Goal: Use online tool/utility: Use online tool/utility

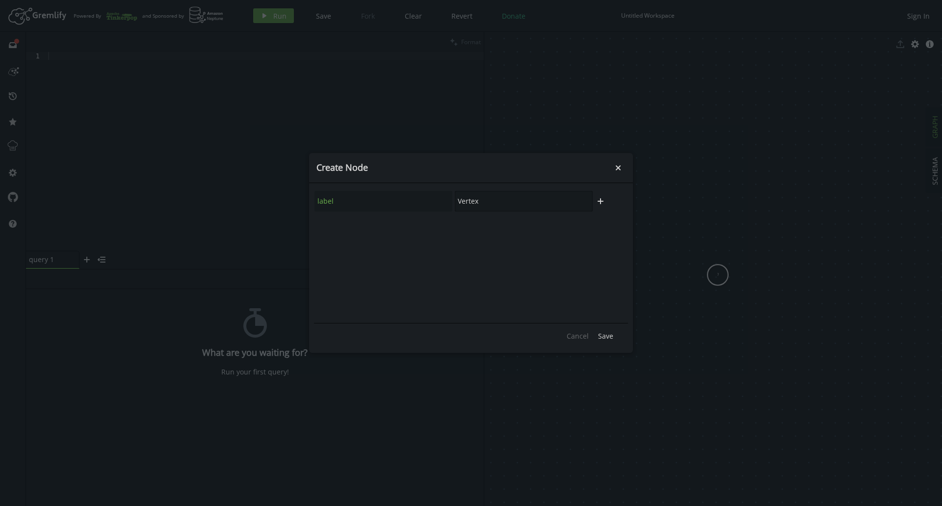
click at [501, 201] on input "Vertex" at bounding box center [524, 201] width 138 height 21
click at [509, 202] on input "Vertex" at bounding box center [524, 201] width 138 height 21
click at [510, 202] on input "Vertex" at bounding box center [524, 201] width 138 height 21
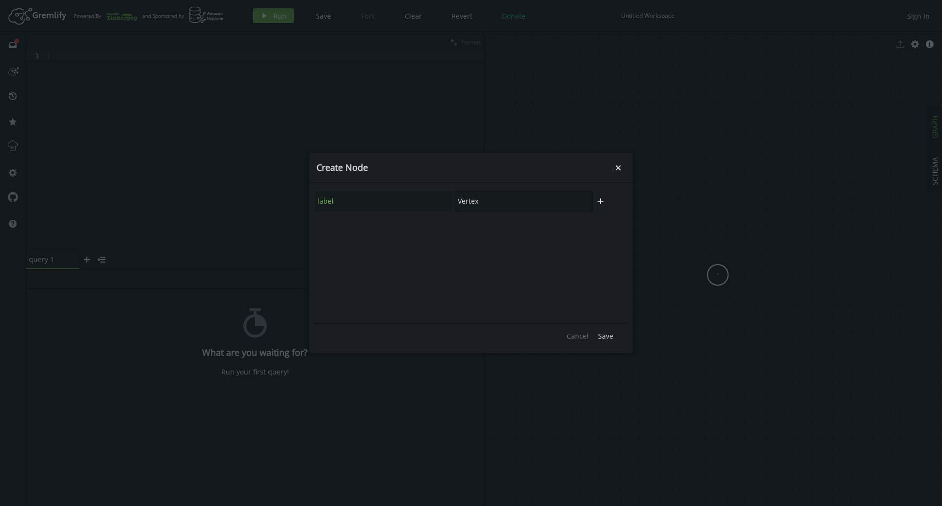
click at [510, 202] on input "Vertex" at bounding box center [524, 201] width 138 height 21
click at [600, 200] on icon "button" at bounding box center [601, 201] width 6 height 6
click at [420, 230] on input "text" at bounding box center [384, 227] width 138 height 21
click at [508, 202] on input "Vertex" at bounding box center [524, 201] width 138 height 21
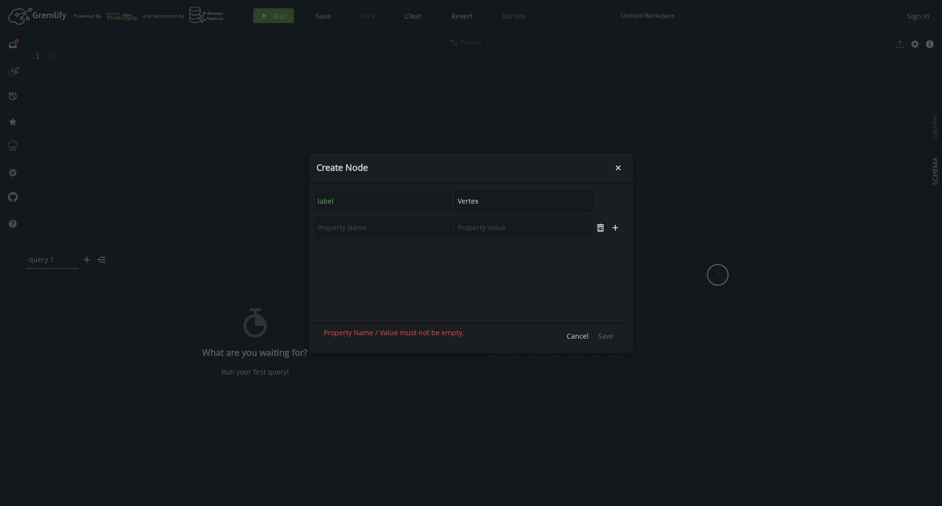
click at [504, 203] on input "Vertex" at bounding box center [524, 201] width 138 height 21
click at [487, 208] on input "Vertex" at bounding box center [524, 201] width 138 height 21
type input "l"
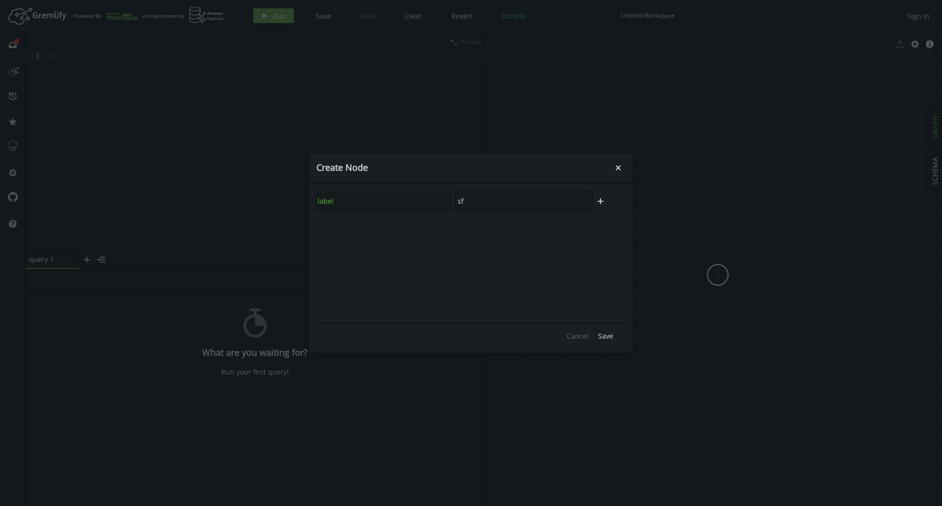
type input "s"
type input "f"
type input "s"
type input "d"
type input "s"
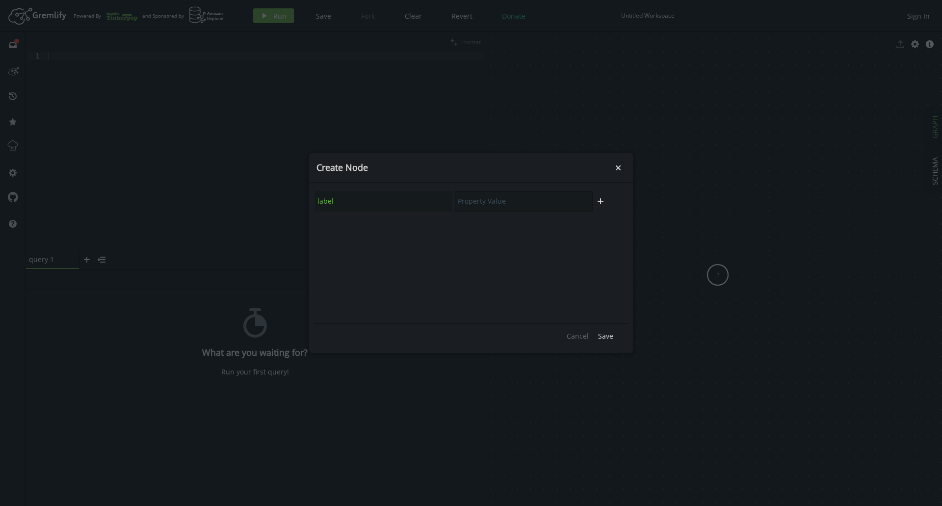
type input "f"
type input "s"
type input "l"
type input "s"
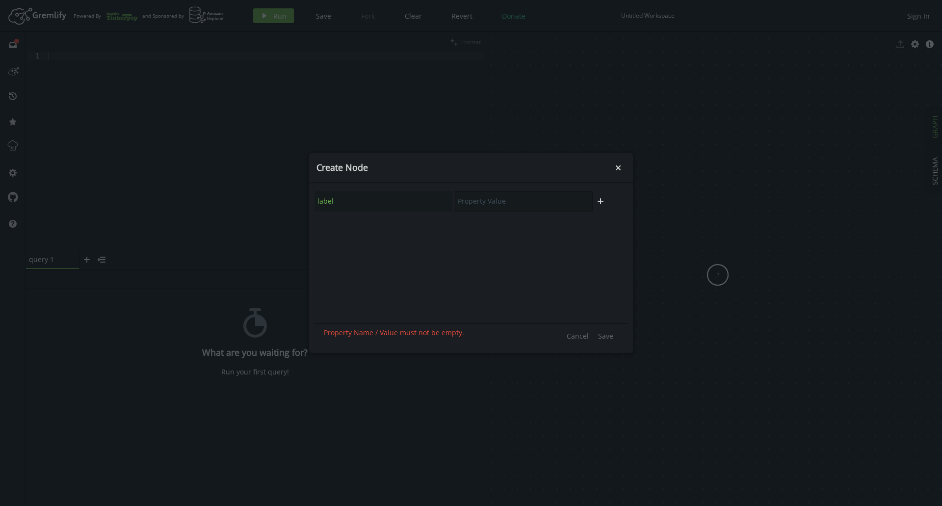
type input "f"
type input "s"
type input "f"
type input "s"
type input "f"
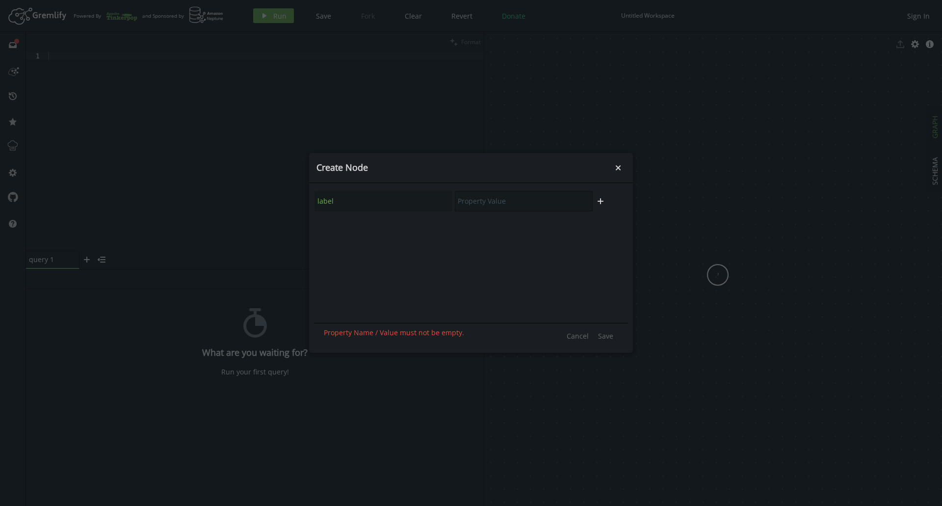
type input "s"
type input "f"
type input "s"
type input "f"
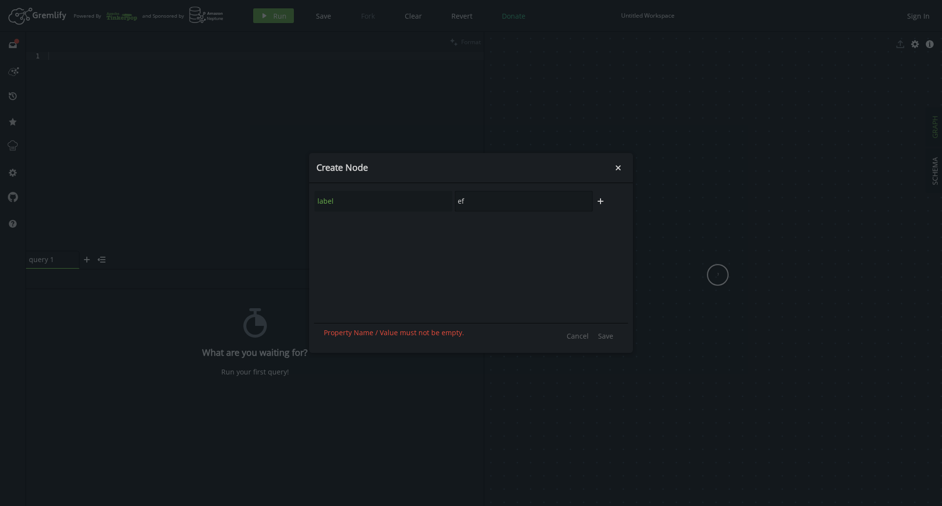
type input "e"
type input "d"
type input "f"
type input "e"
type input "f"
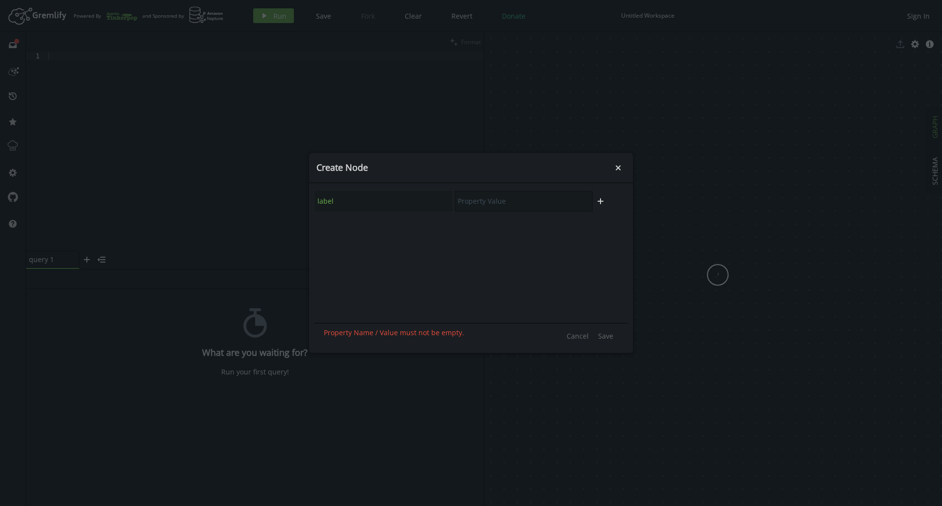
type input "d"
type input "s"
type input "d"
type input "f"
type input "e"
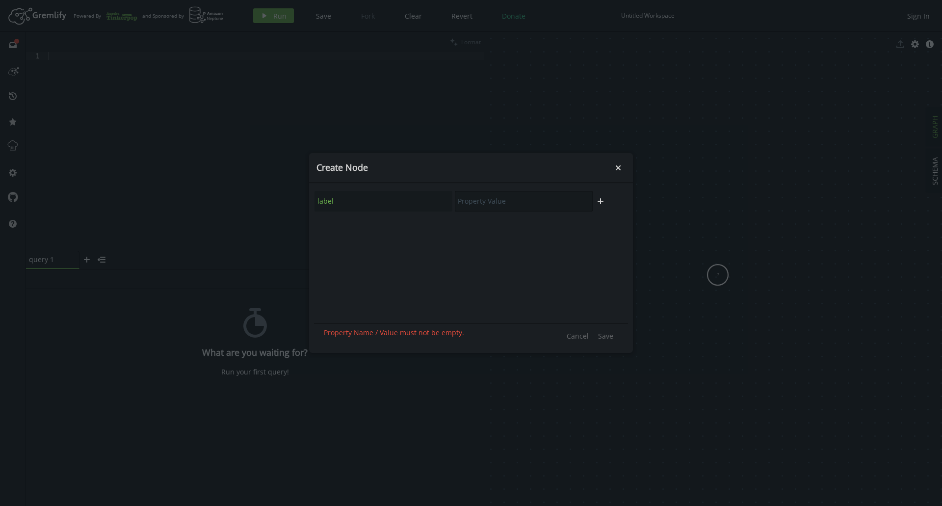
type input "f"
type input "d"
type input "f"
type input "M"
type input "p"
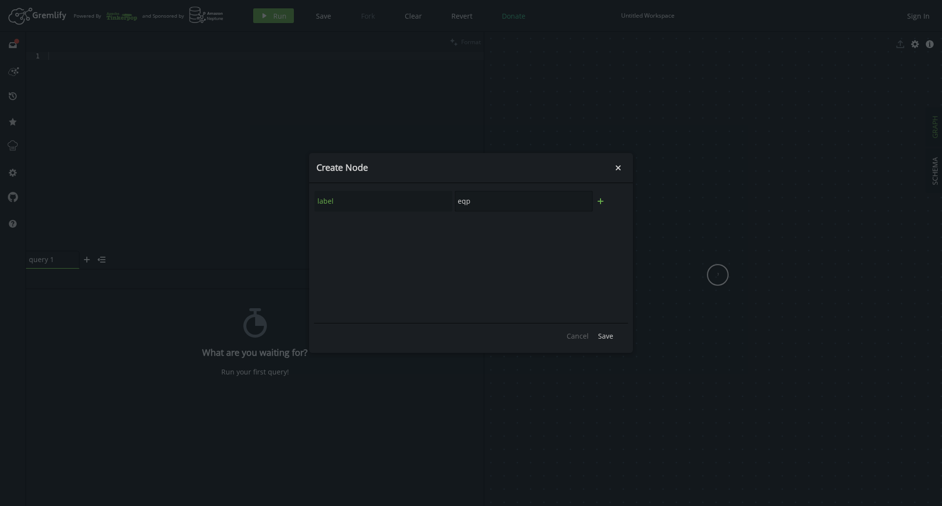
type input "eqp"
click at [601, 198] on icon "plus" at bounding box center [601, 201] width 8 height 8
click at [350, 229] on input "text" at bounding box center [384, 227] width 138 height 21
type input "nom"
type input "a"
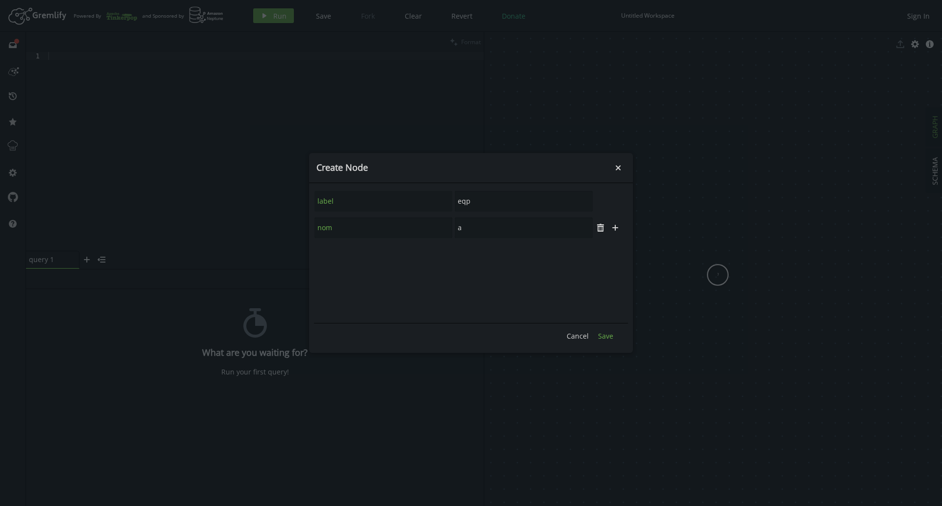
click at [606, 333] on span "Save" at bounding box center [605, 335] width 15 height 9
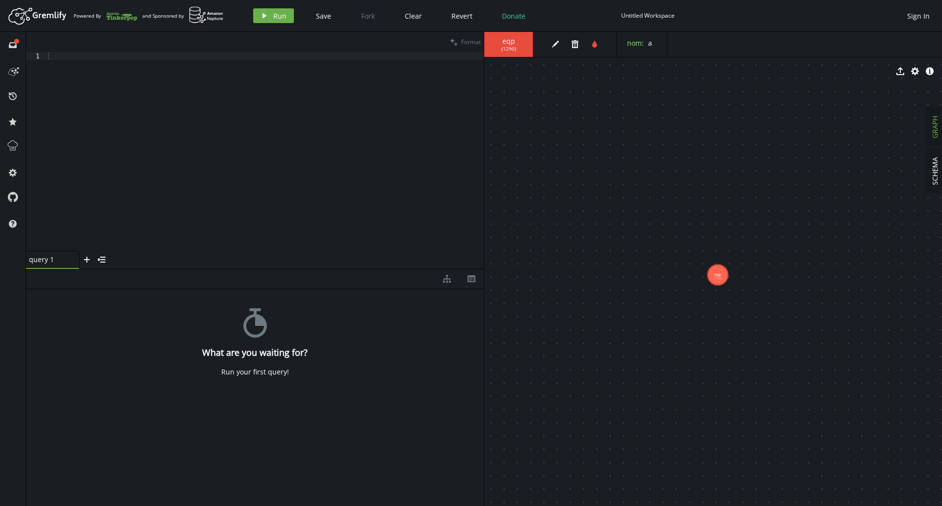
drag, startPoint x: 771, startPoint y: 249, endPoint x: 737, endPoint y: 210, distance: 51.8
drag, startPoint x: 671, startPoint y: 236, endPoint x: 665, endPoint y: 226, distance: 12.4
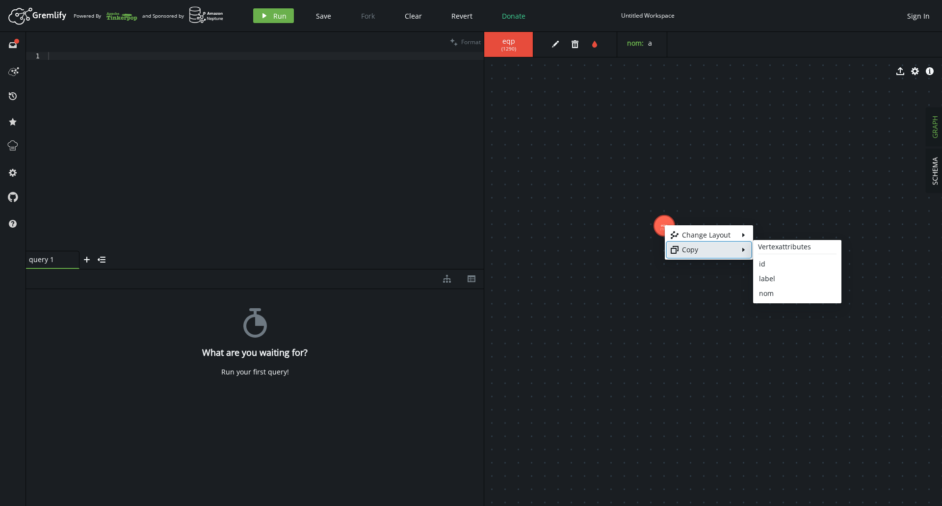
click at [703, 250] on div "Copy" at bounding box center [709, 250] width 54 height 10
click at [784, 250] on div "Vertex attributes" at bounding box center [797, 246] width 83 height 9
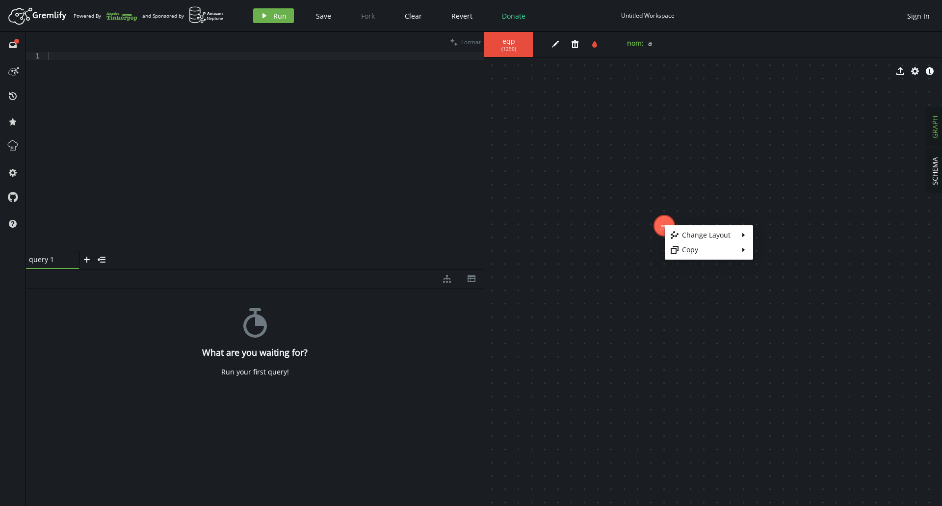
click at [724, 162] on body "Artboard Created with Sketch. Powered By and Sponsored by play Run Save Fork Cl…" at bounding box center [471, 253] width 942 height 506
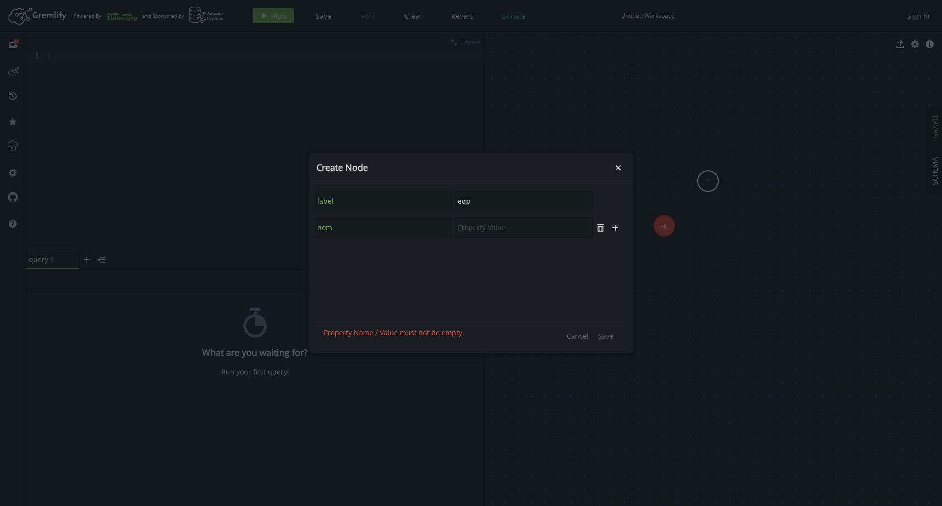
click at [501, 219] on input "text" at bounding box center [524, 227] width 138 height 21
type input "b"
click at [621, 335] on div "Cancel Save" at bounding box center [471, 335] width 314 height 25
click at [608, 336] on span "Save" at bounding box center [605, 335] width 15 height 9
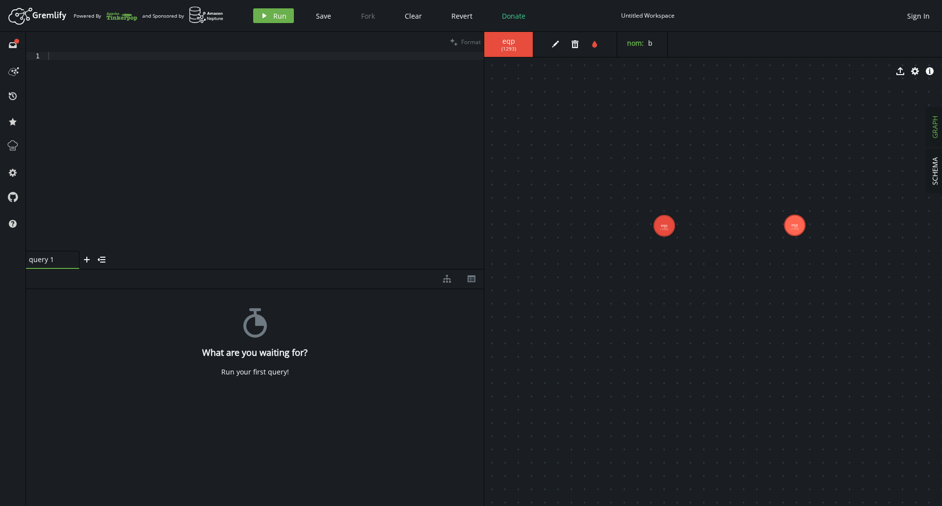
drag, startPoint x: 709, startPoint y: 184, endPoint x: 795, endPoint y: 225, distance: 95.7
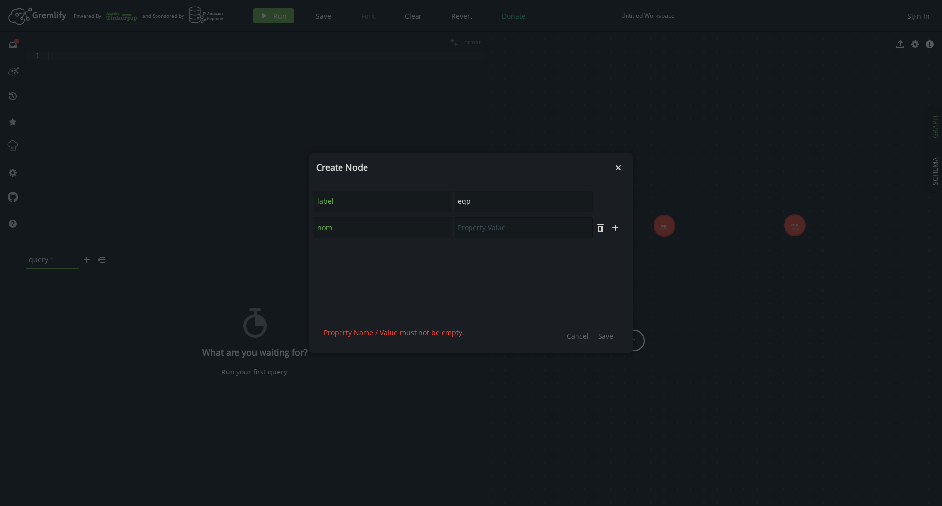
click at [532, 228] on input "text" at bounding box center [524, 227] width 138 height 21
type input "c"
click at [602, 336] on span "Save" at bounding box center [605, 335] width 15 height 9
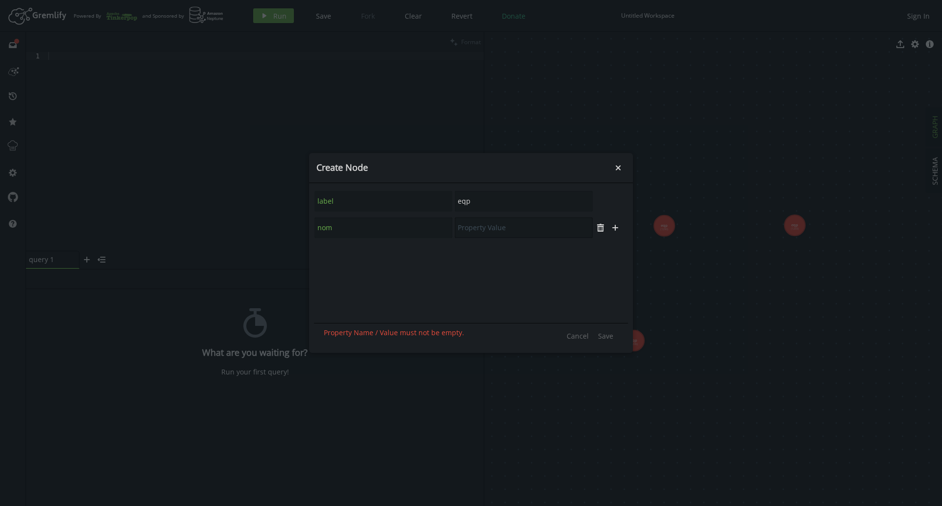
click at [538, 233] on input "text" at bounding box center [524, 227] width 138 height 21
type input "d"
click at [613, 335] on span "Save" at bounding box center [605, 335] width 15 height 9
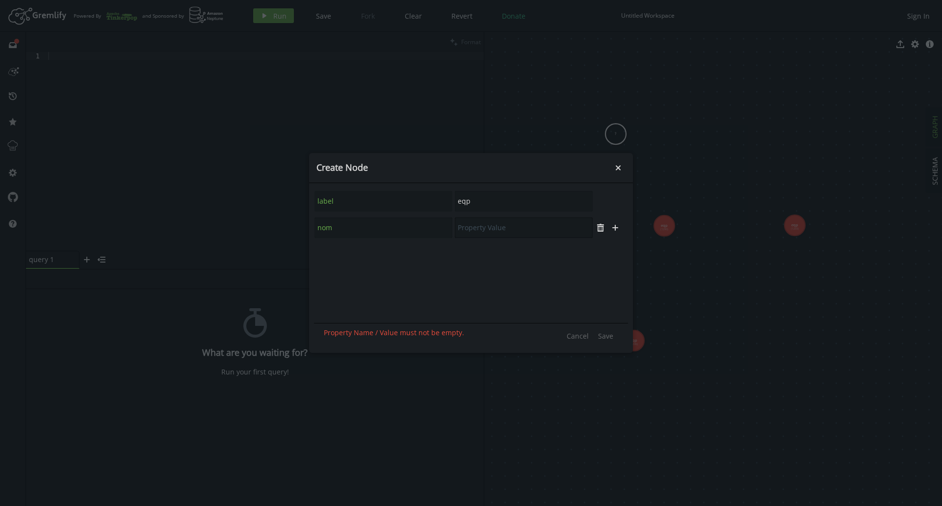
click at [537, 237] on input "text" at bounding box center [524, 227] width 138 height 21
type input "e"
click at [603, 331] on span "Save" at bounding box center [605, 335] width 15 height 9
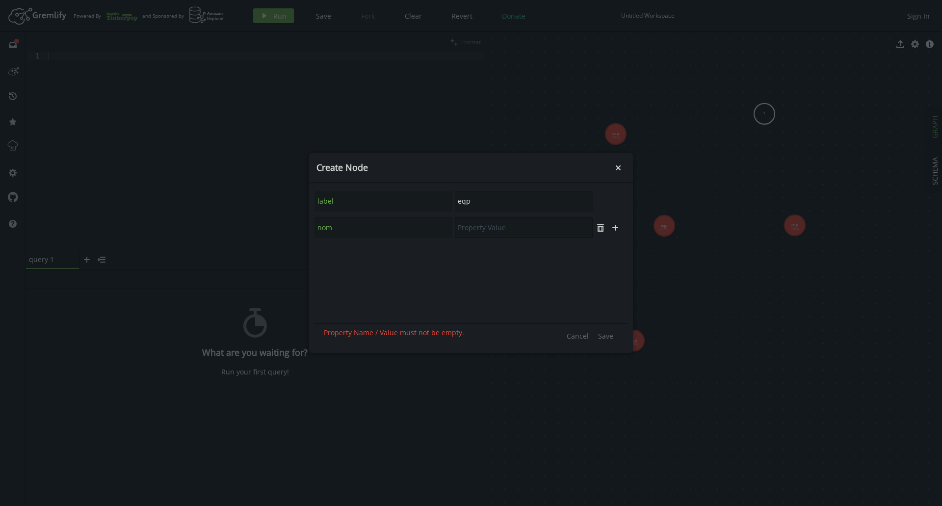
click at [564, 221] on input "text" at bounding box center [524, 227] width 138 height 21
type input "f"
click at [606, 332] on span "Save" at bounding box center [605, 335] width 15 height 9
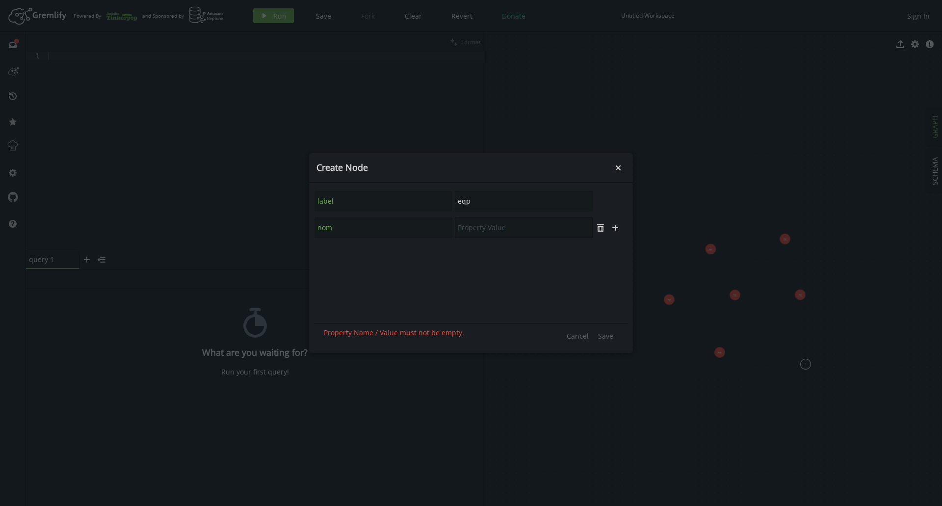
click at [514, 225] on input "text" at bounding box center [524, 227] width 138 height 21
type input "f"
type input "g"
click at [614, 336] on button "Save" at bounding box center [605, 335] width 25 height 15
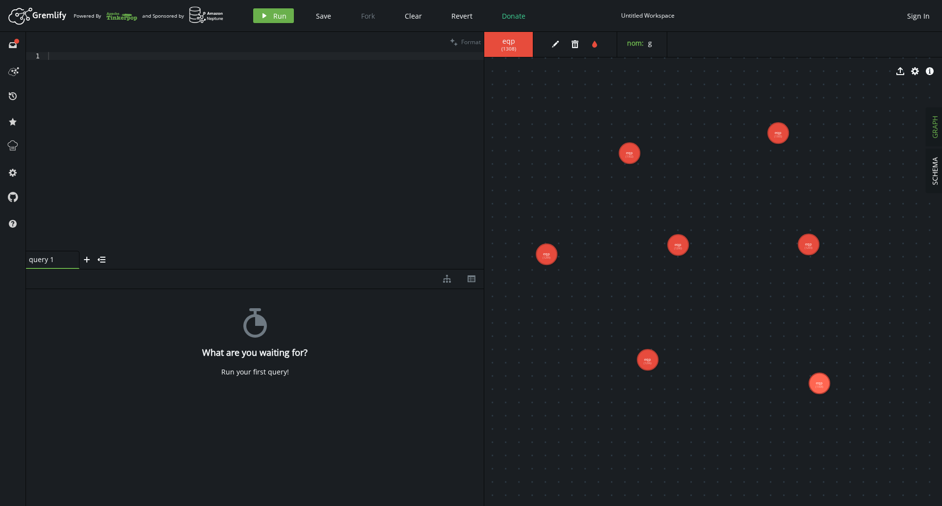
drag, startPoint x: 805, startPoint y: 302, endPoint x: 776, endPoint y: 330, distance: 40.3
drag, startPoint x: 682, startPoint y: 251, endPoint x: 689, endPoint y: 248, distance: 7.9
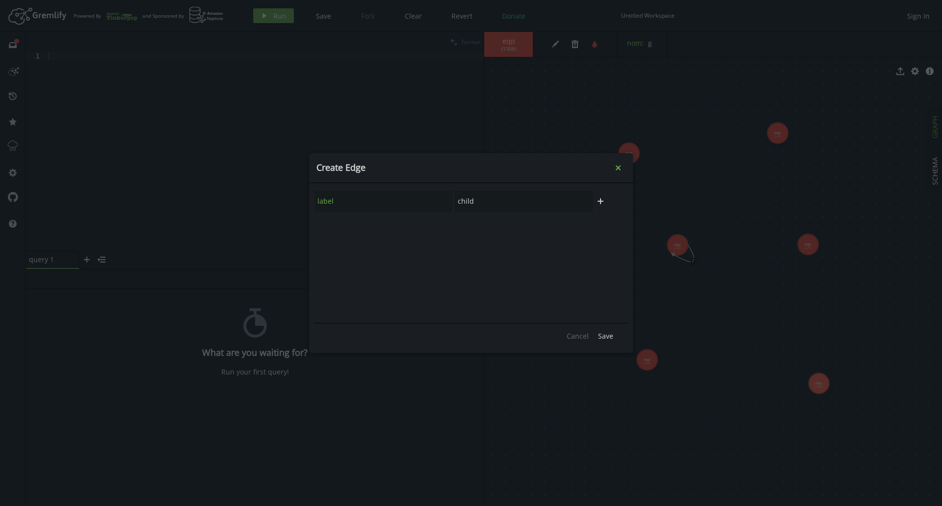
click at [620, 169] on icon "Close" at bounding box center [618, 167] width 5 height 5
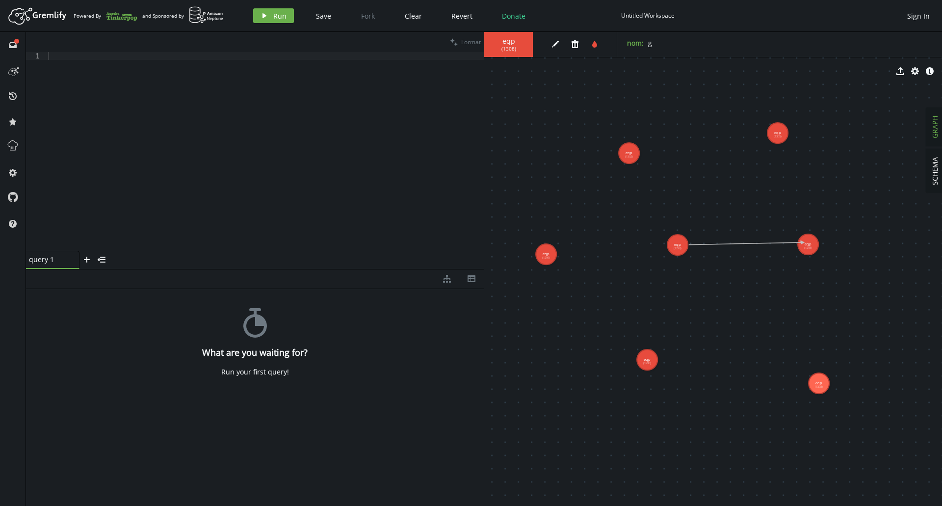
drag, startPoint x: 691, startPoint y: 243, endPoint x: 803, endPoint y: 242, distance: 111.9
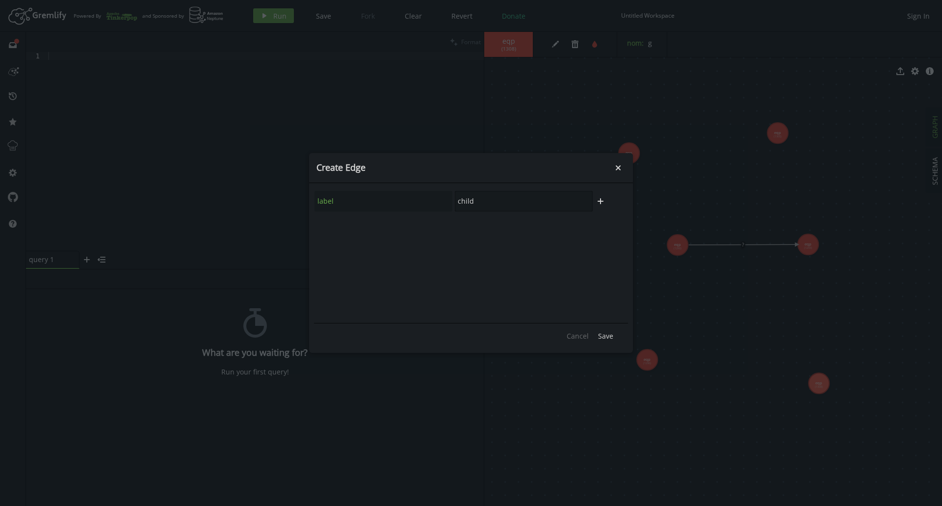
click at [490, 200] on input "child" at bounding box center [524, 201] width 138 height 21
click at [504, 200] on input "child" at bounding box center [524, 201] width 138 height 21
click at [503, 200] on input "child" at bounding box center [524, 201] width 138 height 21
click at [485, 202] on input "child" at bounding box center [524, 201] width 138 height 21
click at [485, 201] on input "child" at bounding box center [524, 201] width 138 height 21
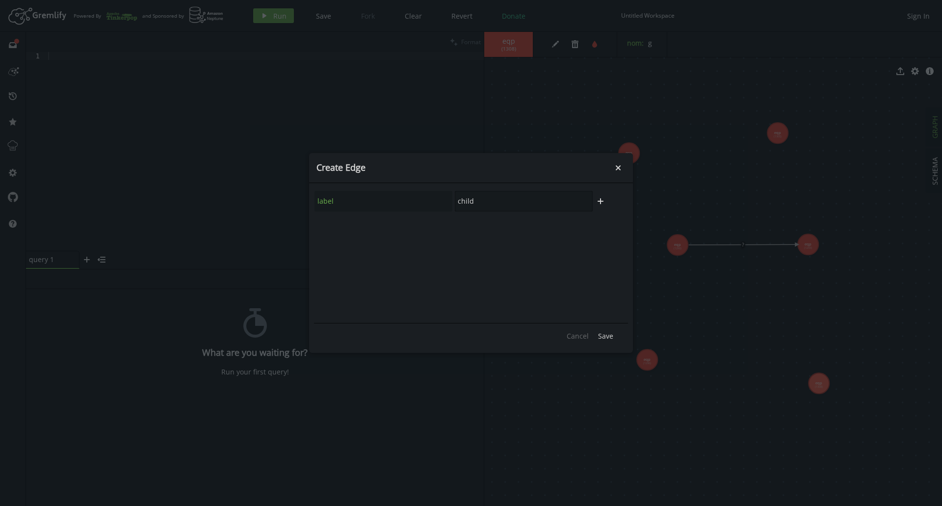
click at [485, 201] on input "child" at bounding box center [524, 201] width 138 height 21
type input "link"
click at [603, 203] on icon "plus" at bounding box center [601, 201] width 8 height 8
click at [408, 227] on input "text" at bounding box center [384, 227] width 138 height 21
type input "p"
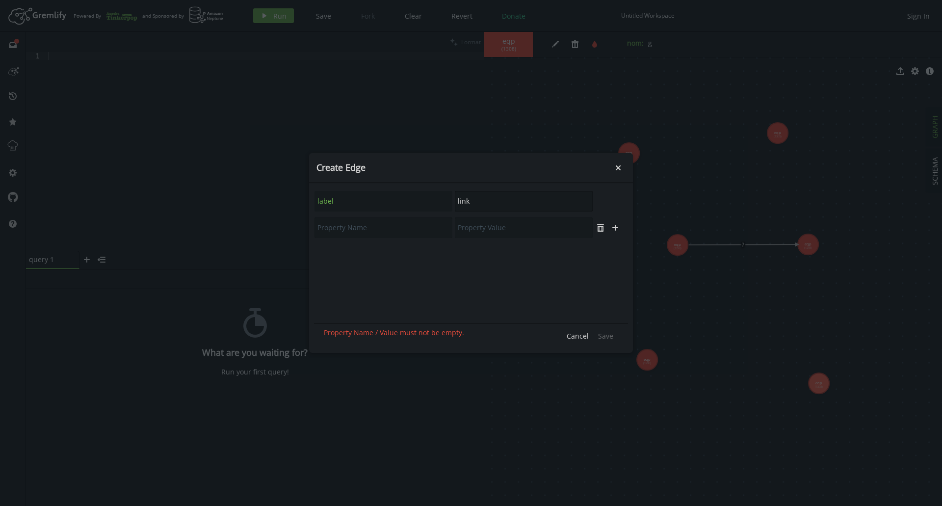
click at [506, 201] on input "link" at bounding box center [524, 201] width 138 height 21
type input "provideVoice"
click at [610, 335] on span "Save" at bounding box center [605, 335] width 15 height 9
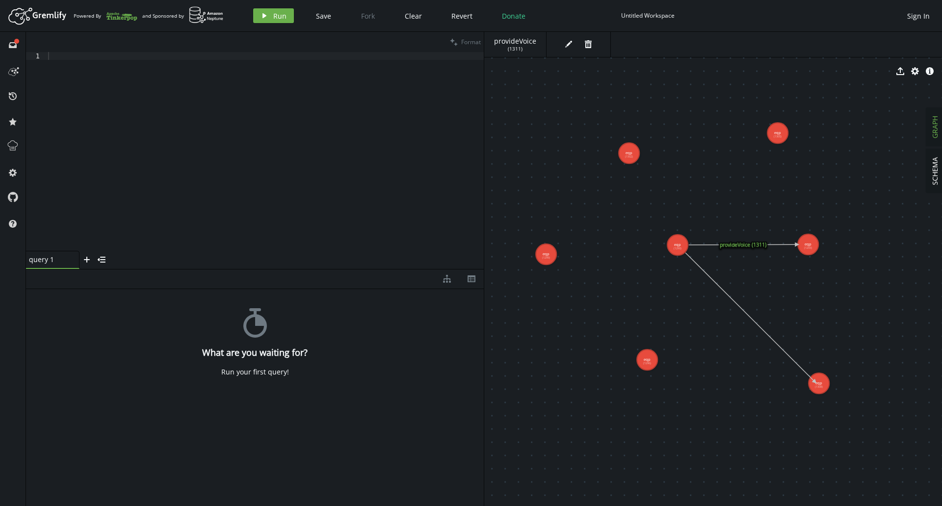
drag, startPoint x: 676, startPoint y: 243, endPoint x: 815, endPoint y: 382, distance: 196.1
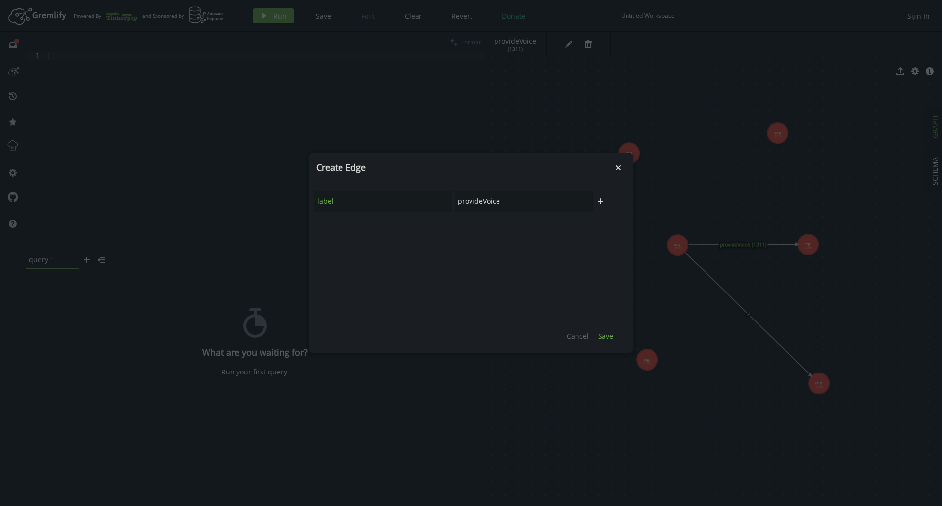
click at [601, 335] on span "Save" at bounding box center [605, 335] width 15 height 9
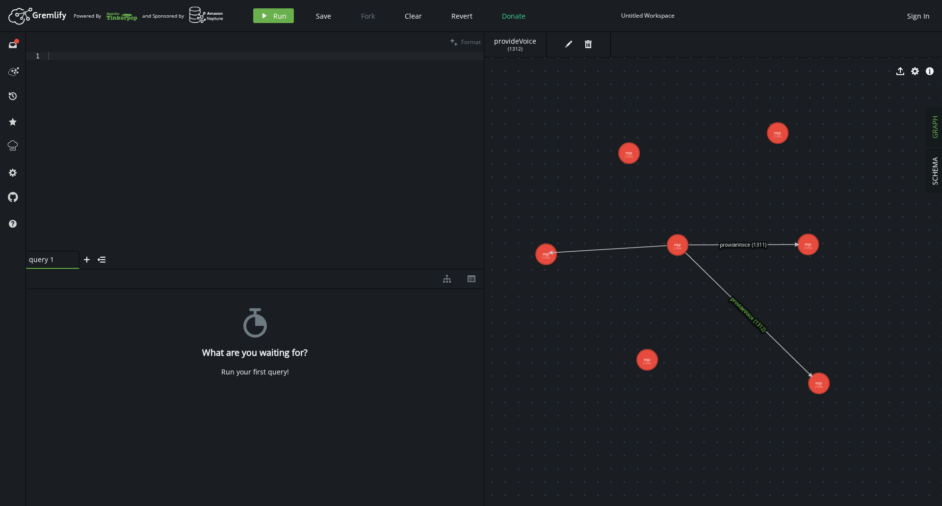
drag, startPoint x: 678, startPoint y: 244, endPoint x: 549, endPoint y: 252, distance: 129.3
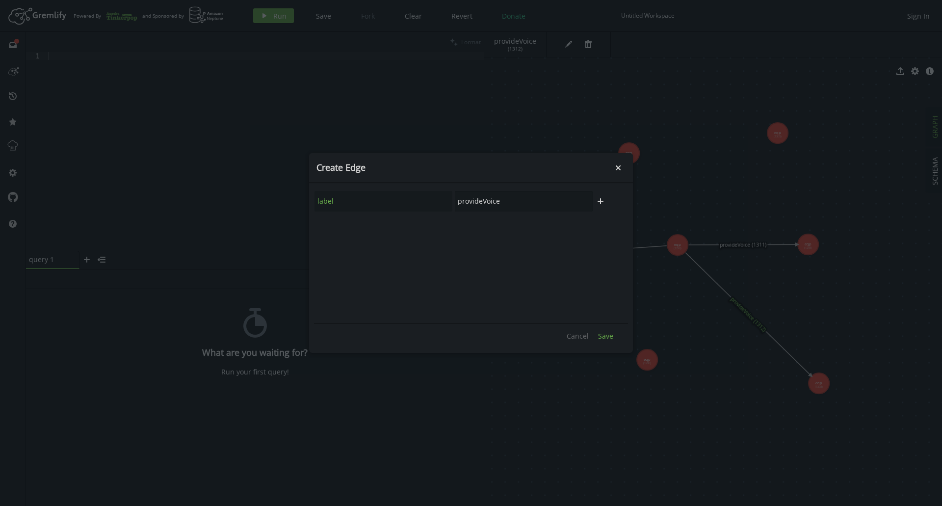
click at [609, 338] on span "Save" at bounding box center [605, 335] width 15 height 9
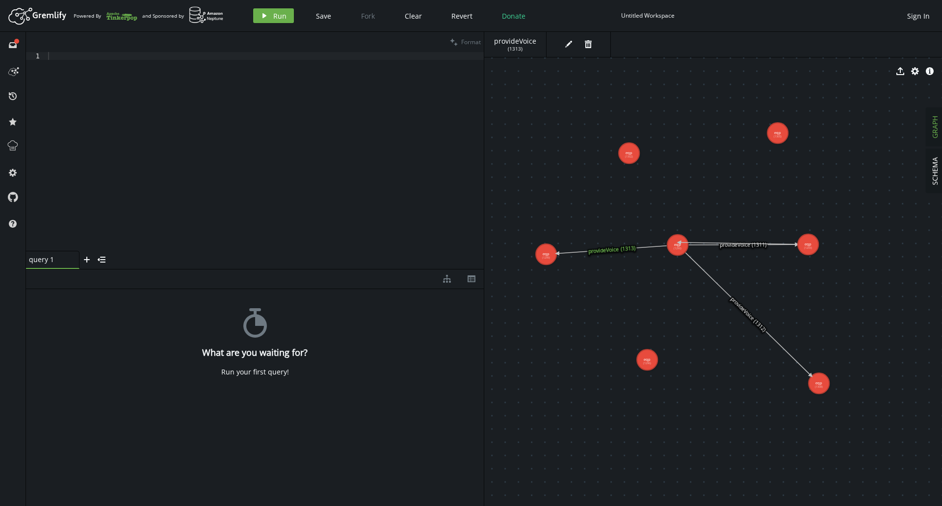
drag, startPoint x: 768, startPoint y: 237, endPoint x: 679, endPoint y: 242, distance: 88.5
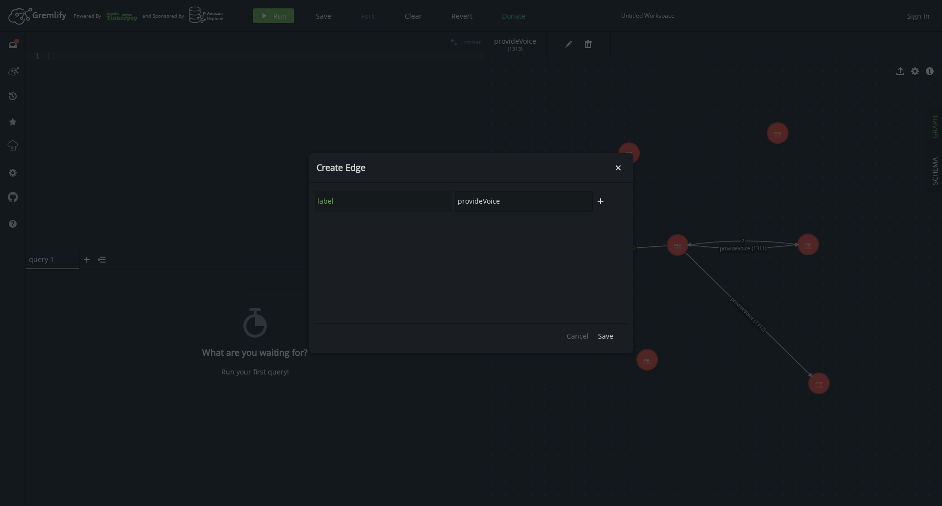
click at [511, 206] on input "provideVoice" at bounding box center [524, 201] width 138 height 21
click at [511, 205] on input "provideVoice" at bounding box center [524, 201] width 138 height 21
type input "e"
type input "clink"
click at [603, 204] on icon "plus" at bounding box center [601, 201] width 8 height 8
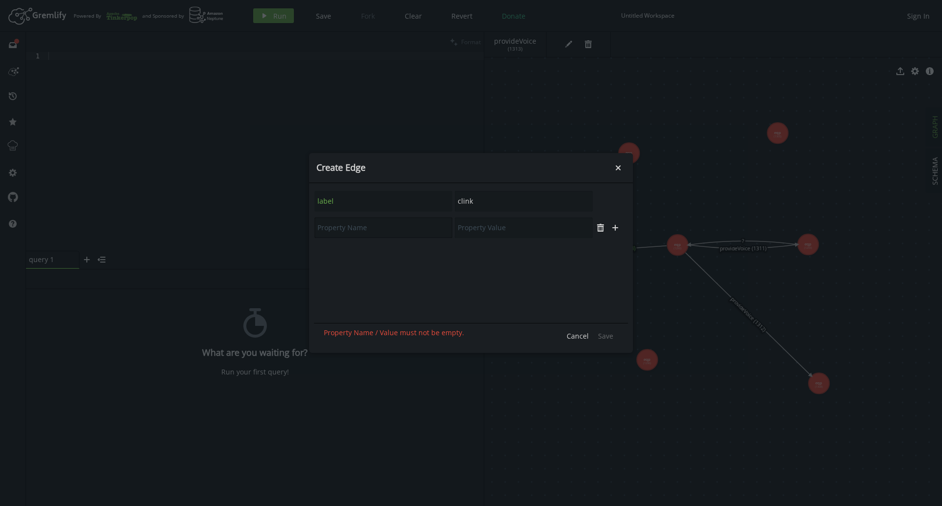
click at [382, 231] on input "text" at bounding box center [384, 227] width 138 height 21
type input "layer"
type input "service"
click at [610, 332] on span "Save" at bounding box center [605, 335] width 15 height 9
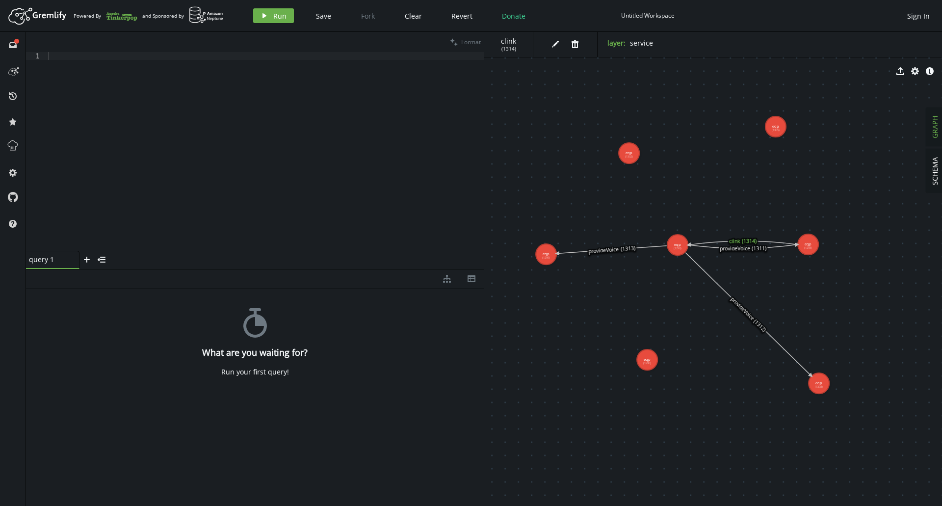
drag, startPoint x: 774, startPoint y: 134, endPoint x: 757, endPoint y: 147, distance: 21.7
drag, startPoint x: 680, startPoint y: 242, endPoint x: 773, endPoint y: 125, distance: 149.9
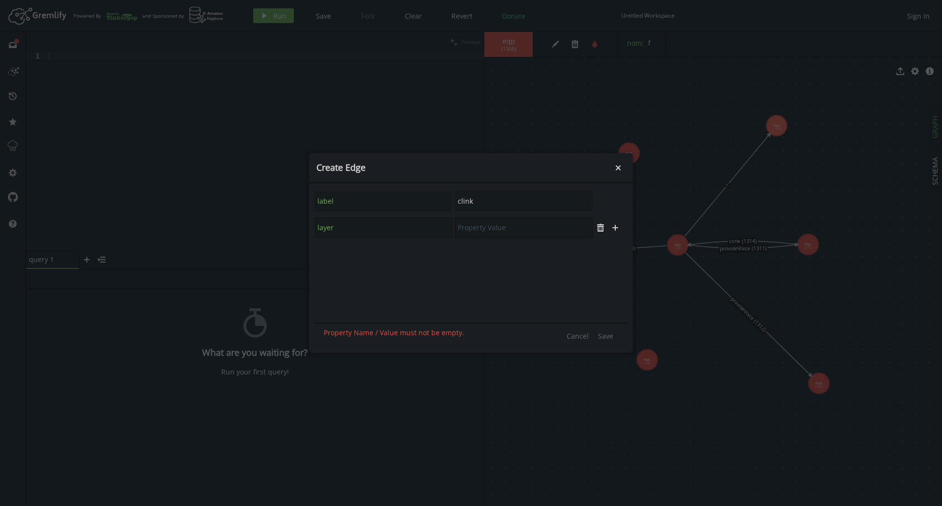
click at [497, 229] on input "text" at bounding box center [524, 227] width 138 height 21
type input "liaison"
click at [614, 336] on button "Save" at bounding box center [605, 335] width 25 height 15
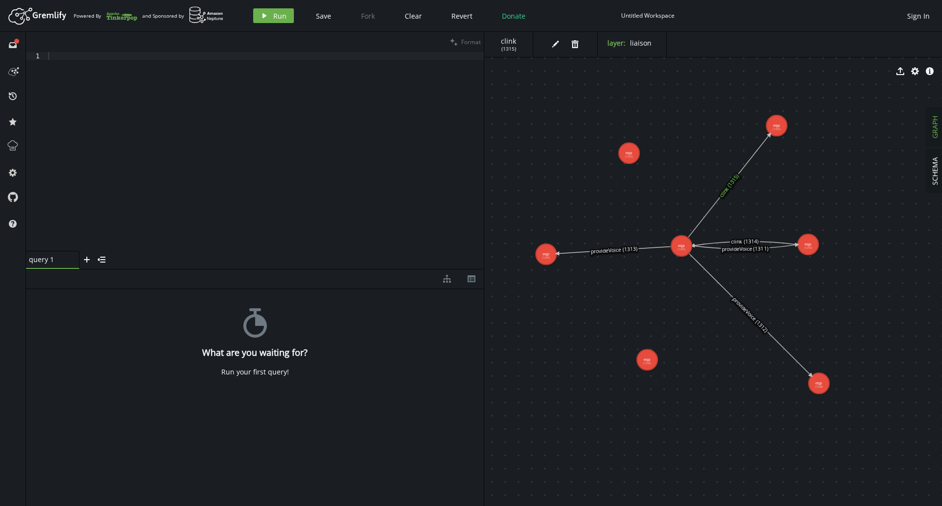
drag, startPoint x: 675, startPoint y: 246, endPoint x: 681, endPoint y: 244, distance: 6.2
drag, startPoint x: 681, startPoint y: 244, endPoint x: 649, endPoint y: 330, distance: 91.6
drag, startPoint x: 682, startPoint y: 247, endPoint x: 647, endPoint y: 357, distance: 115.3
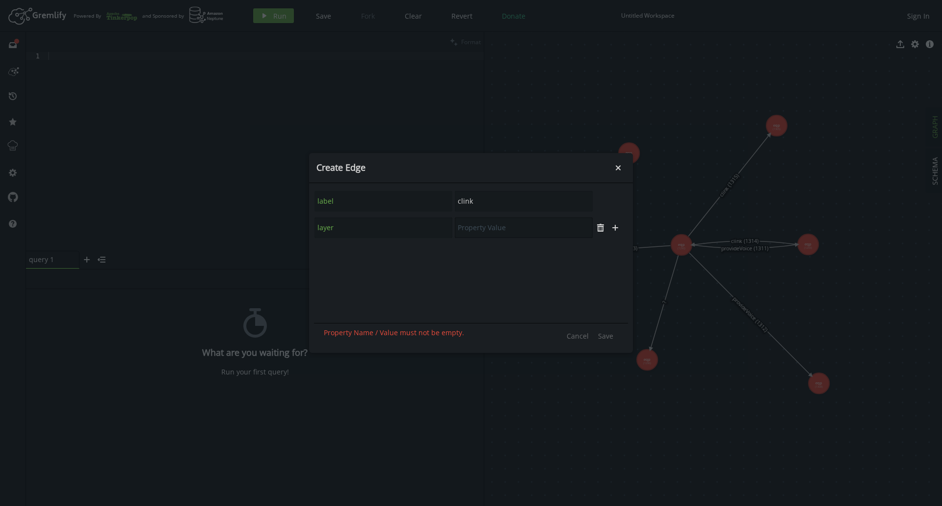
click at [516, 234] on input "text" at bounding box center [524, 227] width 138 height 21
type input "toto"
click at [607, 338] on span "Save" at bounding box center [605, 335] width 15 height 9
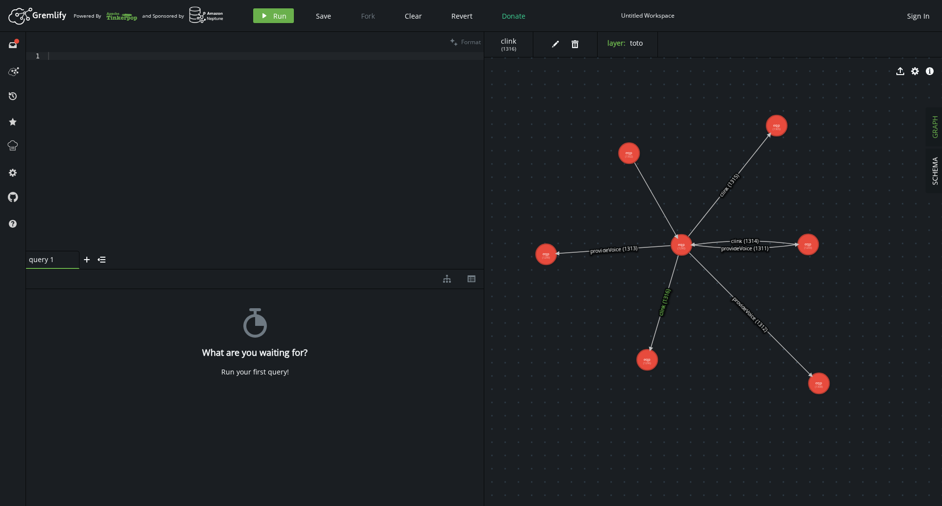
drag, startPoint x: 627, startPoint y: 153, endPoint x: 677, endPoint y: 237, distance: 98.0
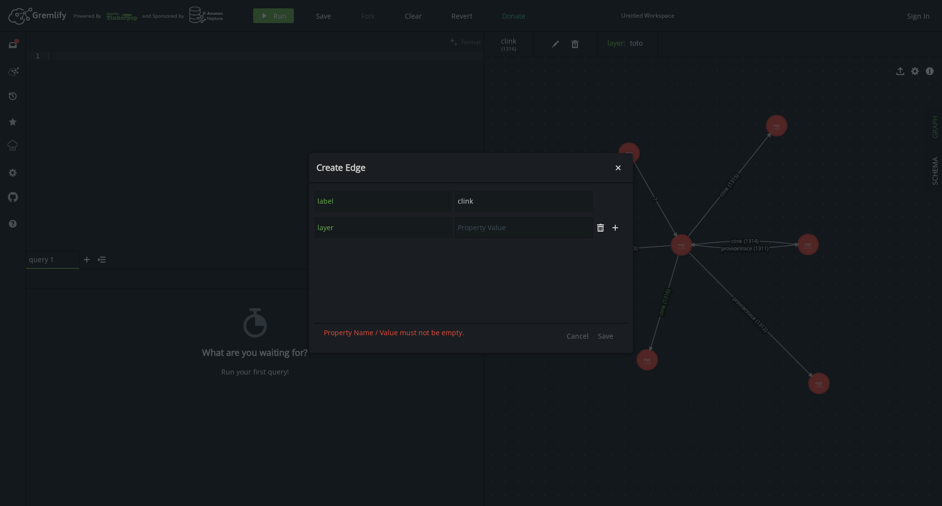
click at [505, 219] on input "text" at bounding box center [524, 227] width 138 height 21
type input "service"
click at [608, 341] on button "Save" at bounding box center [605, 335] width 25 height 15
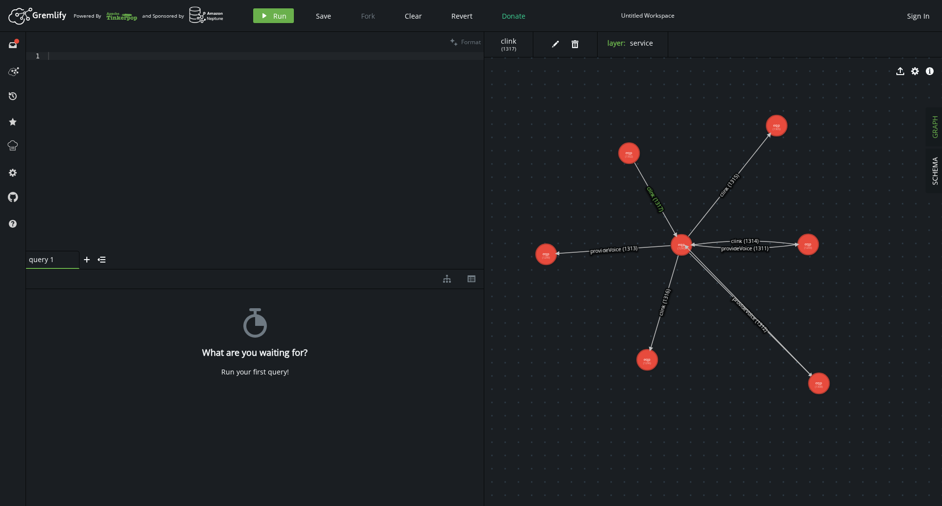
drag, startPoint x: 818, startPoint y: 379, endPoint x: 686, endPoint y: 246, distance: 187.1
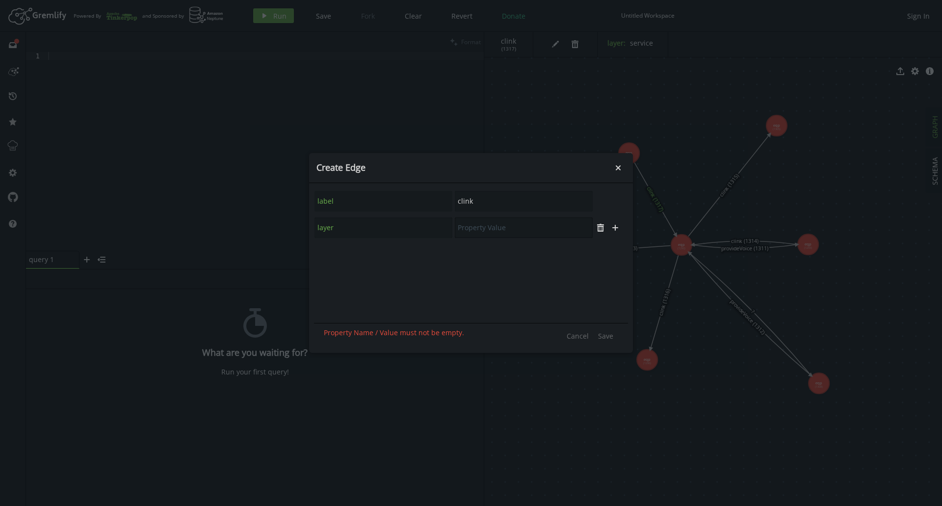
click at [494, 224] on input "text" at bounding box center [524, 227] width 138 height 21
type input "liaison"
click at [607, 336] on span "Save" at bounding box center [605, 335] width 15 height 9
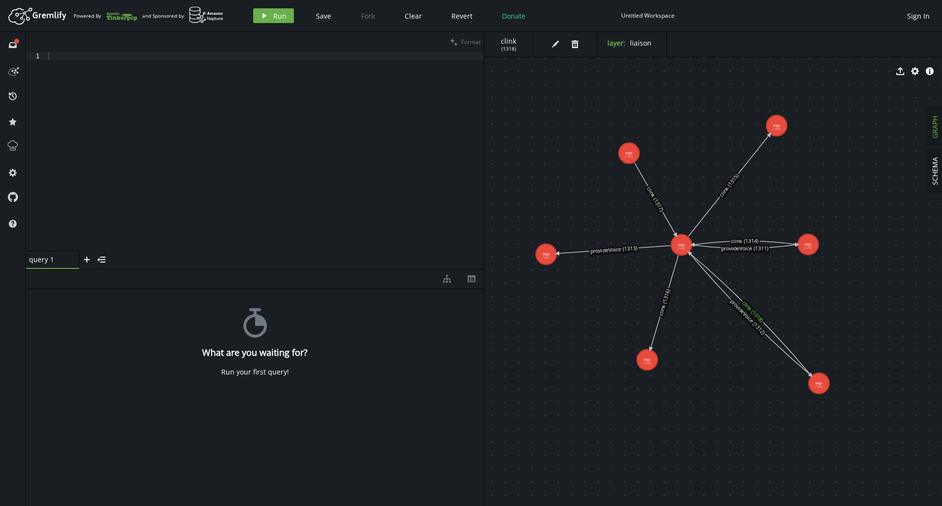
click at [229, 211] on div at bounding box center [265, 159] width 438 height 215
drag, startPoint x: 599, startPoint y: 292, endPoint x: 653, endPoint y: 292, distance: 54.0
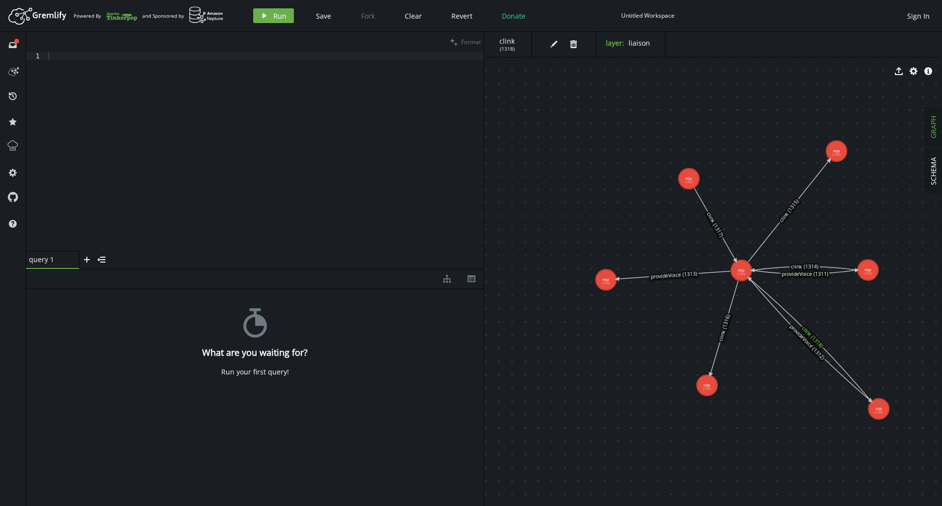
drag, startPoint x: 600, startPoint y: 284, endPoint x: 645, endPoint y: 310, distance: 51.9
drag, startPoint x: 687, startPoint y: 184, endPoint x: 691, endPoint y: 174, distance: 10.6
drag, startPoint x: 691, startPoint y: 177, endPoint x: 607, endPoint y: 274, distance: 129.1
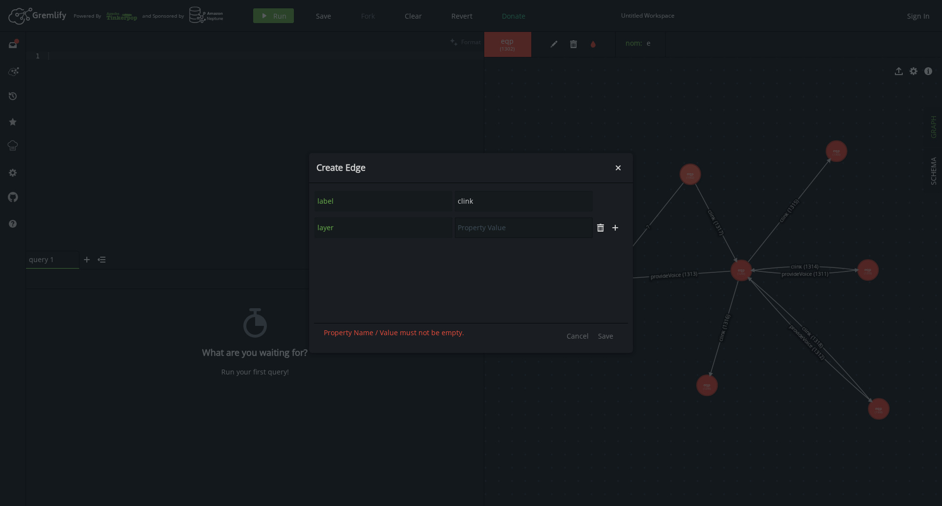
click at [485, 231] on input "text" at bounding box center [524, 227] width 138 height 21
type input "liaison"
click at [605, 335] on span "Save" at bounding box center [605, 335] width 15 height 9
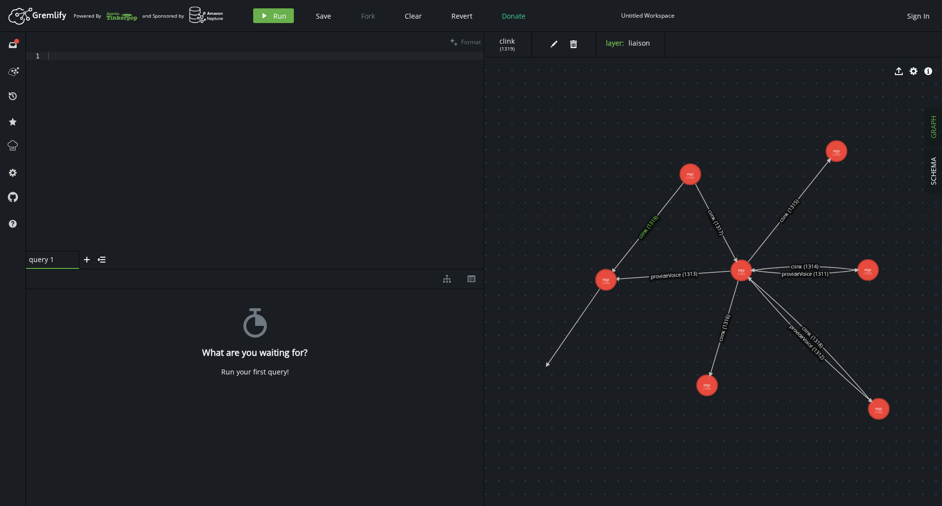
drag, startPoint x: 608, startPoint y: 282, endPoint x: 545, endPoint y: 368, distance: 106.4
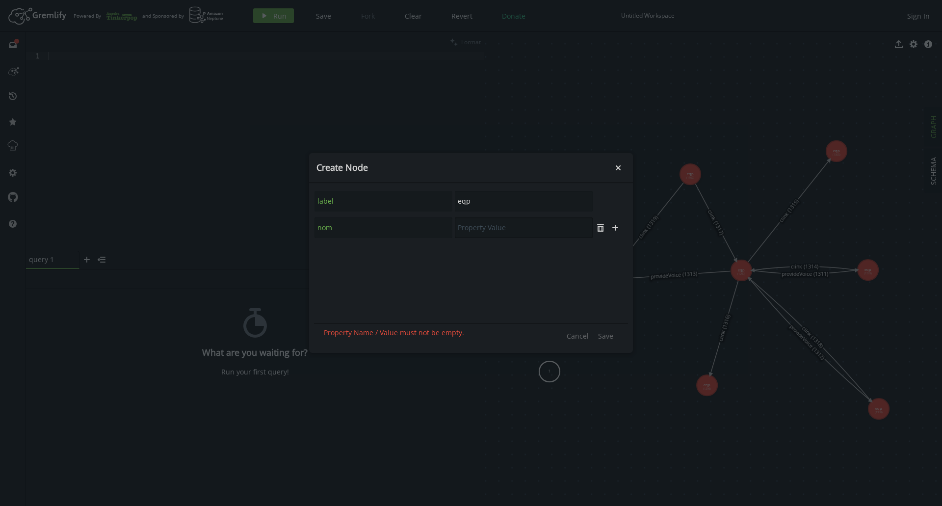
click at [488, 234] on input "text" at bounding box center [524, 227] width 138 height 21
type input "h"
click at [603, 338] on span "Save" at bounding box center [605, 335] width 15 height 9
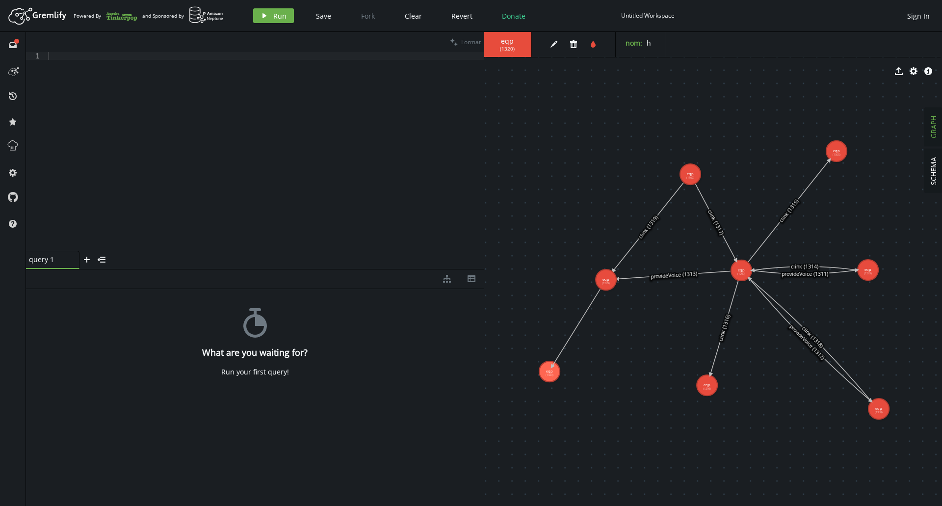
drag, startPoint x: 607, startPoint y: 282, endPoint x: 552, endPoint y: 367, distance: 101.2
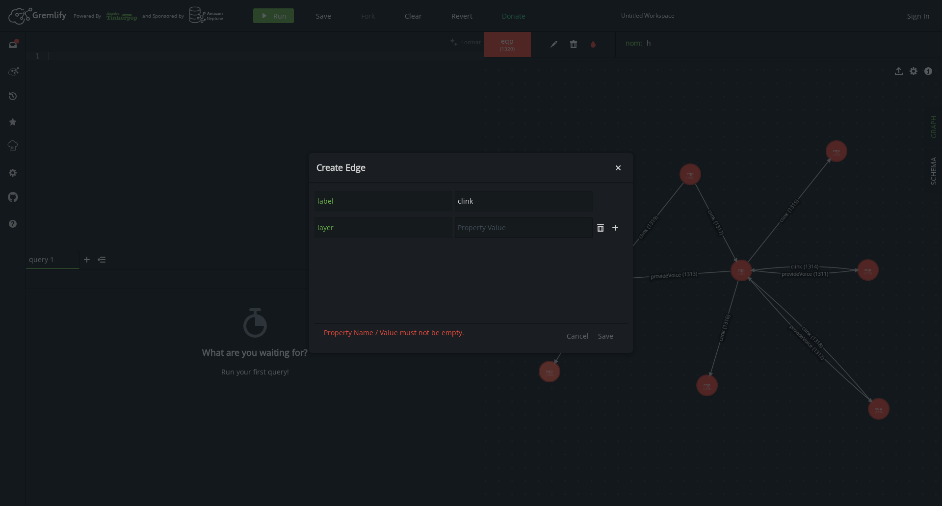
click at [521, 230] on input "text" at bounding box center [524, 227] width 138 height 21
type input "provideVoice"
click at [607, 337] on span "Save" at bounding box center [605, 335] width 15 height 9
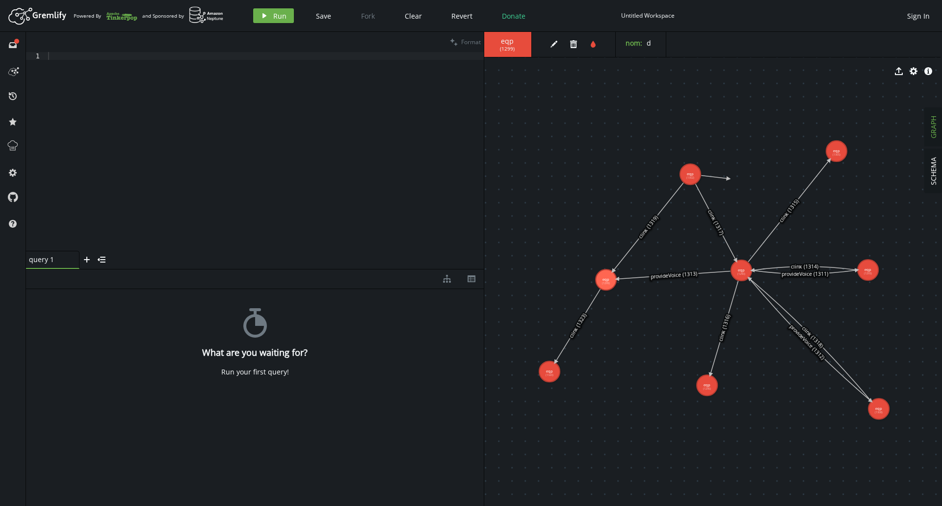
drag, startPoint x: 691, startPoint y: 174, endPoint x: 729, endPoint y: 179, distance: 38.6
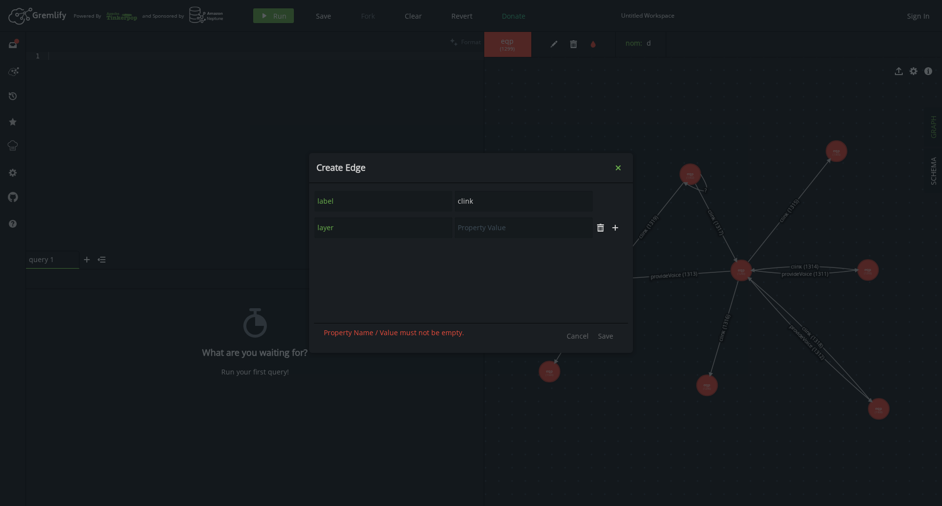
click at [622, 166] on icon "small-cross" at bounding box center [619, 168] width 10 height 10
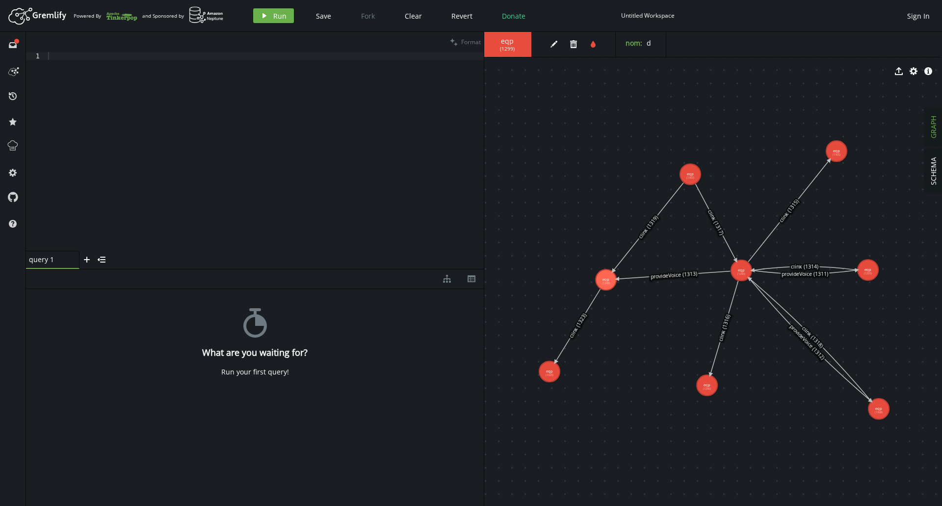
click at [283, 123] on div at bounding box center [265, 159] width 438 height 215
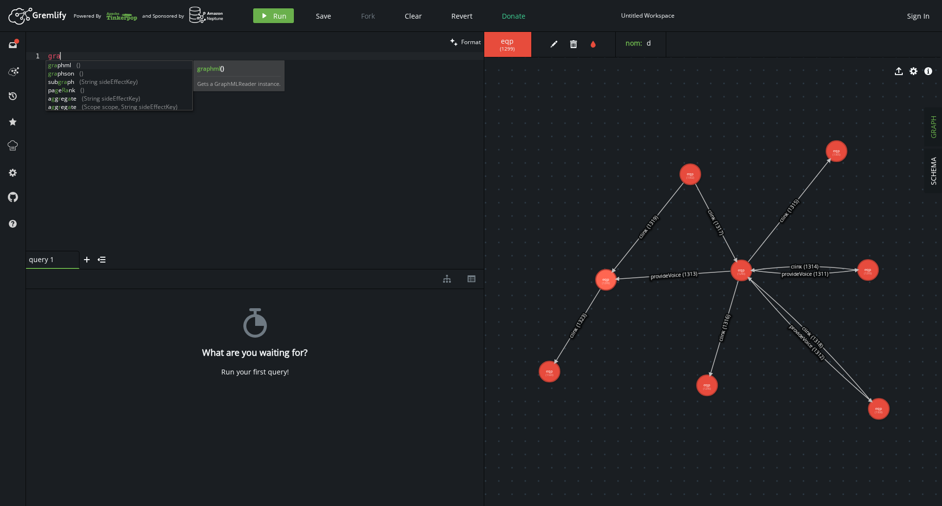
type textarea "g"
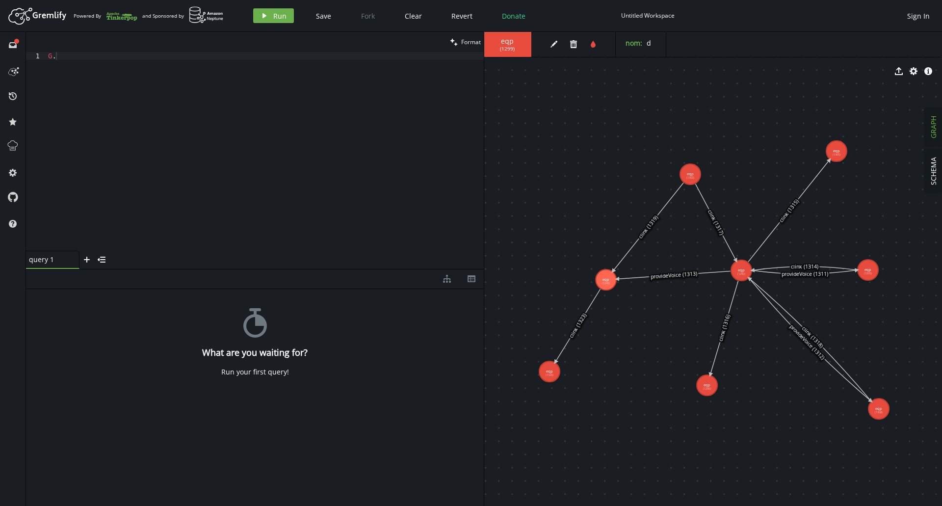
click at [159, 58] on div "G ." at bounding box center [265, 159] width 438 height 215
click at [654, 275] on icon at bounding box center [673, 275] width 113 height 8
click at [513, 48] on span "( 1313 )" at bounding box center [514, 49] width 15 height 6
click at [68, 54] on div "g . E ( '' )" at bounding box center [265, 159] width 438 height 215
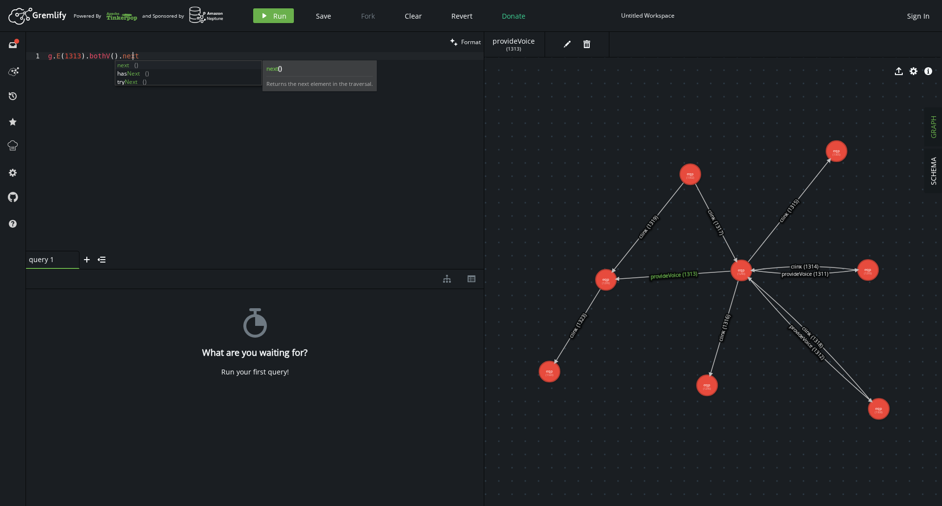
scroll to position [0, 92]
click at [265, 14] on icon "play" at bounding box center [265, 16] width 8 height 8
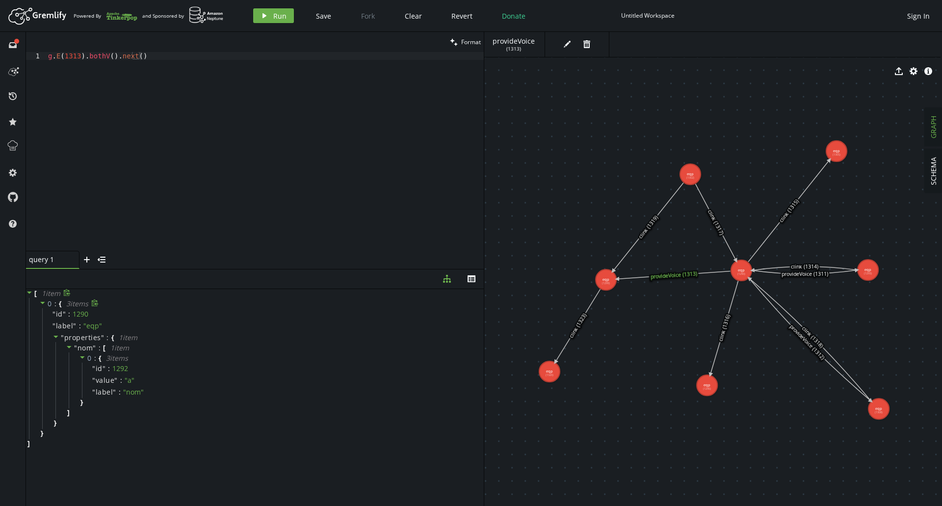
click at [43, 302] on icon at bounding box center [42, 303] width 5 height 2
click at [43, 302] on icon at bounding box center [42, 302] width 7 height 7
click at [150, 49] on div "clean Format" at bounding box center [255, 42] width 458 height 20
click at [148, 53] on div "g . E ( 1313 ) . bothV ( ) . next ( )" at bounding box center [265, 159] width 438 height 215
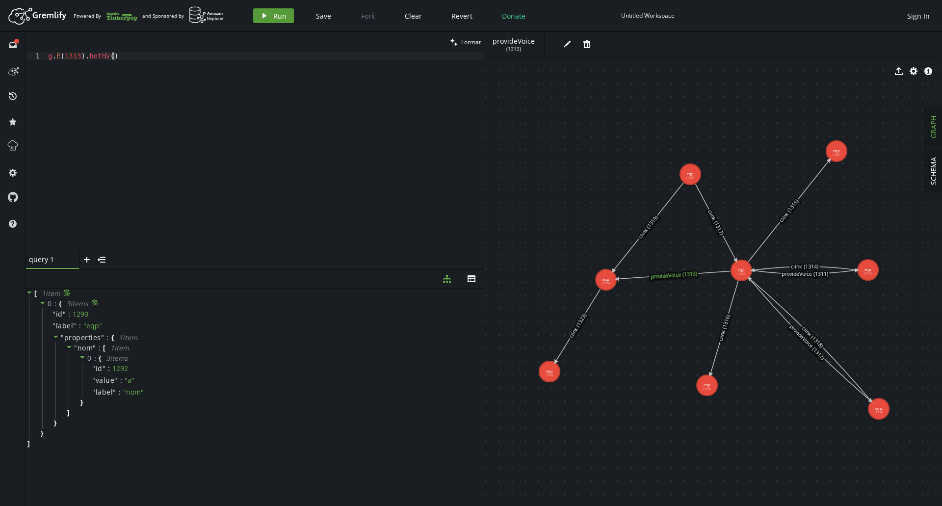
click at [282, 20] on span "Run" at bounding box center [279, 15] width 13 height 9
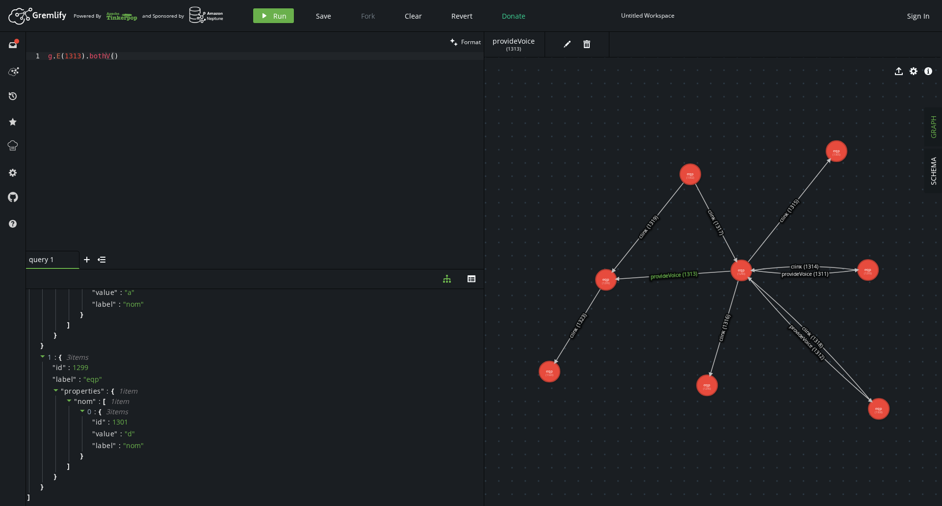
scroll to position [88, 0]
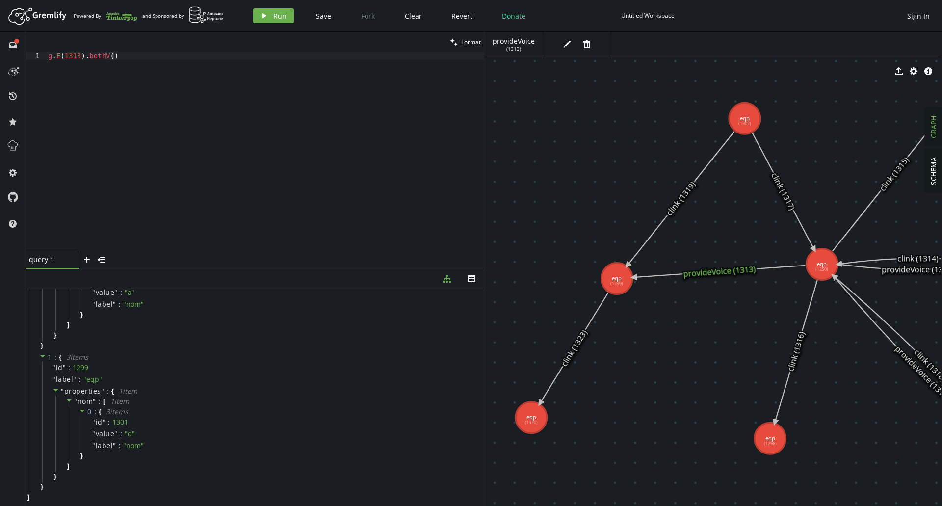
drag, startPoint x: 662, startPoint y: 308, endPoint x: 753, endPoint y: 354, distance: 102.1
click at [151, 62] on div "g . E ( 1313 ) . bothV ( )" at bounding box center [265, 159] width 438 height 215
click at [140, 56] on div "g . E ( 1313 ) . bothV ( ) . match ( __ . as ( 'provider' ) . )" at bounding box center [265, 159] width 438 height 215
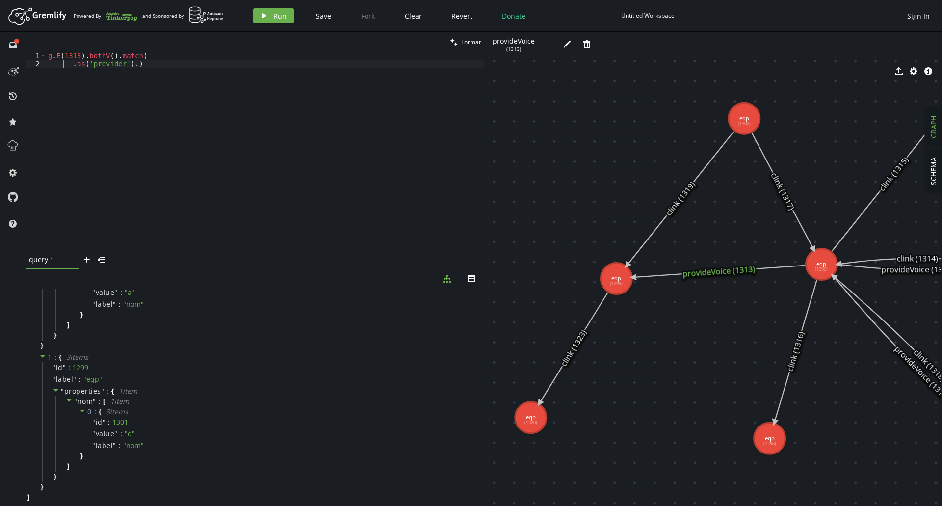
scroll to position [0, 16]
click at [133, 63] on div "g . E ( 1313 ) . bothV ( ) . match ( __ . as ( 'provider' ) . )" at bounding box center [265, 159] width 438 height 215
click at [154, 65] on div "g . E ( 1313 ) . bothV ( ) . match ( __ . as ( 'provider' ) . )" at bounding box center [265, 159] width 438 height 215
click at [216, 66] on div "g . E ( 1313 ) . bothV ( ) . match ( __ . as ( 'provider' ) . out ( 'provideVoi…" at bounding box center [265, 159] width 438 height 215
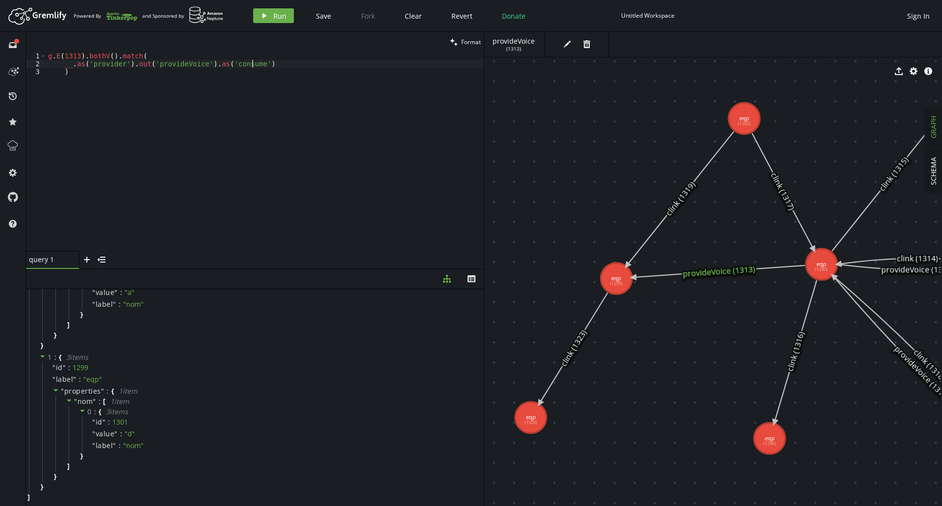
scroll to position [0, 208]
type textarea "__.as('provider').out('provideVoice').as('consumer'),"
type textarea "-"
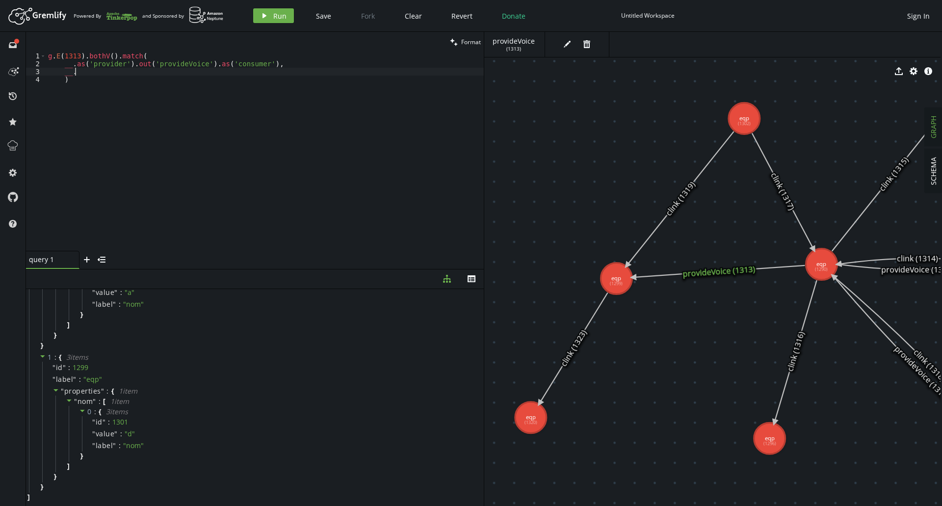
type textarea "_"
click at [63, 70] on div "g . E ( 1313 ) . bothV ( ) . match ( __ . as ( 'provider' ) . out ( 'provideVoi…" at bounding box center [265, 159] width 438 height 215
click at [119, 75] on div "g . E ( 1313 ) . bothV ( ) . match ( __ . as ( 'provider' ) . out ( 'provideVoi…" at bounding box center [265, 159] width 438 height 215
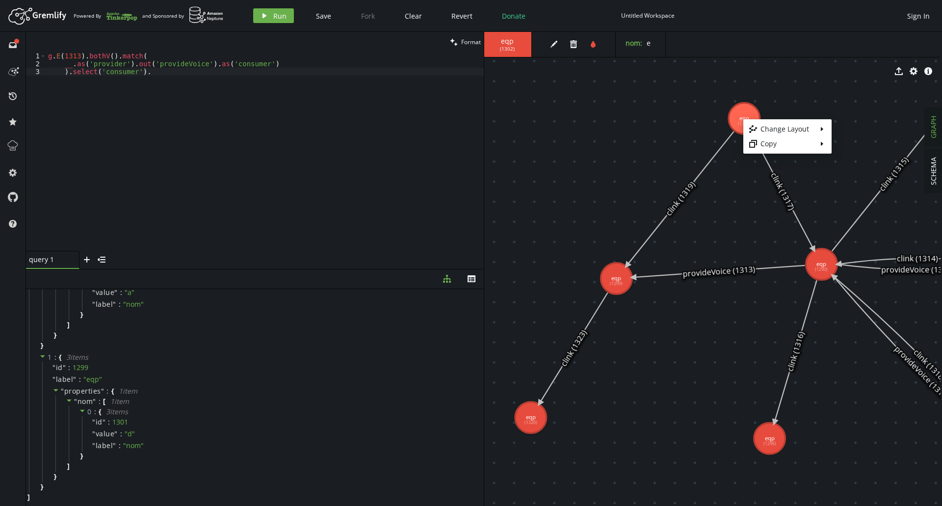
click at [150, 74] on body "Artboard Created with Sketch. Powered By and Sponsored by play Run Save Fork Cl…" at bounding box center [471, 253] width 942 height 506
click at [152, 71] on div "g . E ( 1313 ) . bothV ( ) . match ( __ . as ( 'provider' ) . out ( 'provideVoi…" at bounding box center [265, 159] width 438 height 215
click at [229, 80] on div "g . E ( 1313 ) . bothV ( ) . match ( __ . as ( 'provider' ) . out ( 'provideVoi…" at bounding box center [265, 159] width 438 height 215
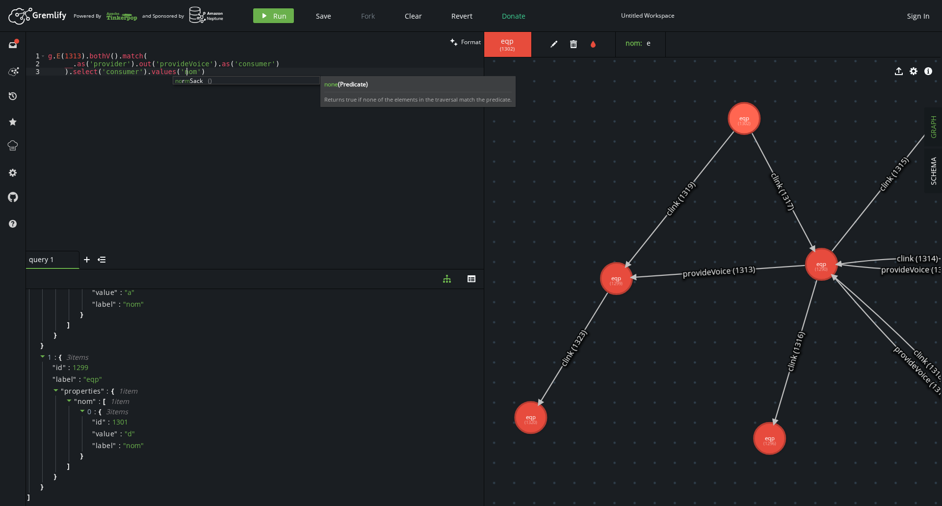
scroll to position [0, 138]
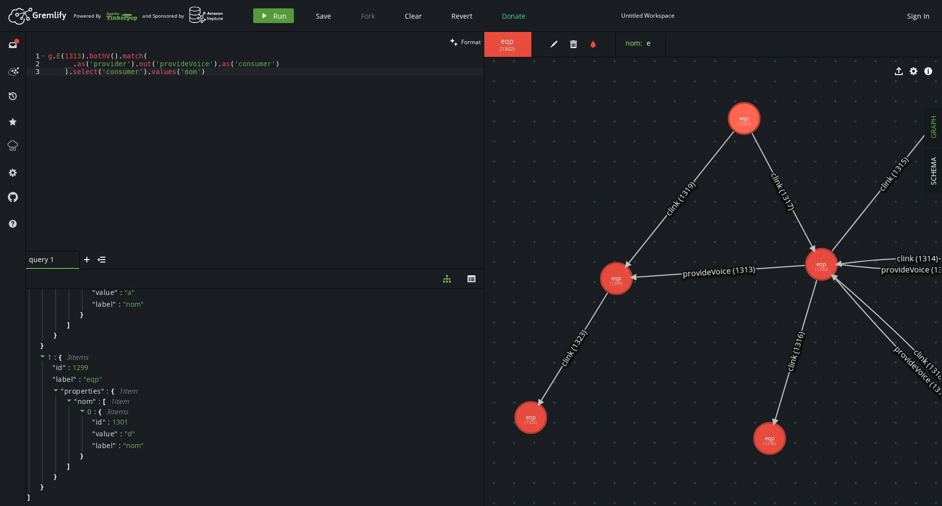
click at [261, 16] on icon "play" at bounding box center [265, 16] width 8 height 8
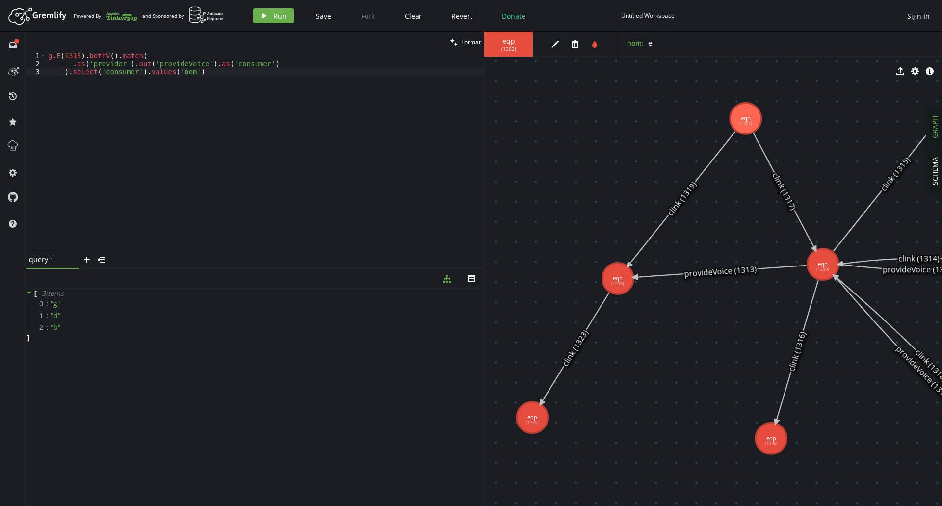
scroll to position [0, 1]
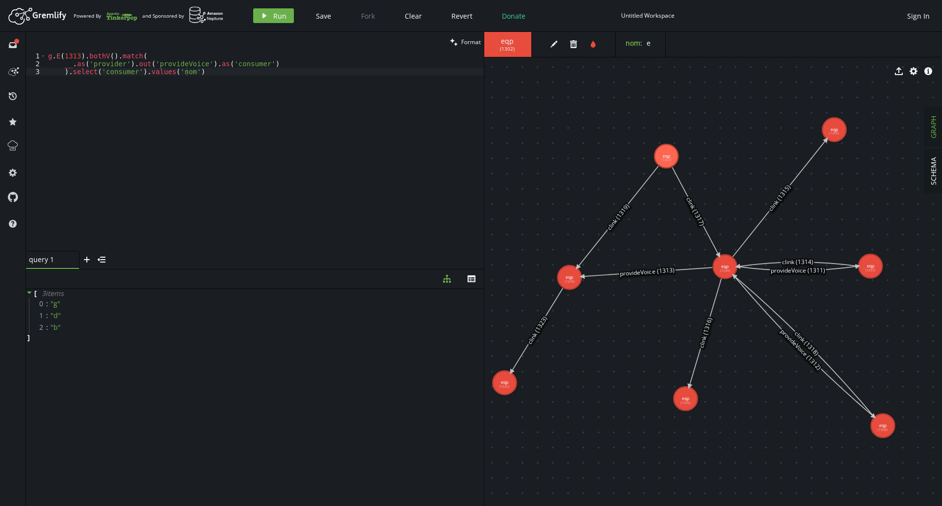
drag, startPoint x: 724, startPoint y: 229, endPoint x: 677, endPoint y: 234, distance: 46.8
click at [746, 17] on div "play Run Save Fork Clear Revert Donate Untitled Workspace Sign In" at bounding box center [591, 15] width 687 height 15
click at [288, 67] on div "g . E ( 1313 ) . bothV ( ) . match ( __ . as ( 'provider' ) . out ( 'provideVoi…" at bounding box center [265, 159] width 438 height 215
click at [287, 65] on div "g . E ( 1313 ) . bothV ( ) . match ( __ . as ( 'provider' ) . out ( 'provideVoi…" at bounding box center [265, 151] width 438 height 199
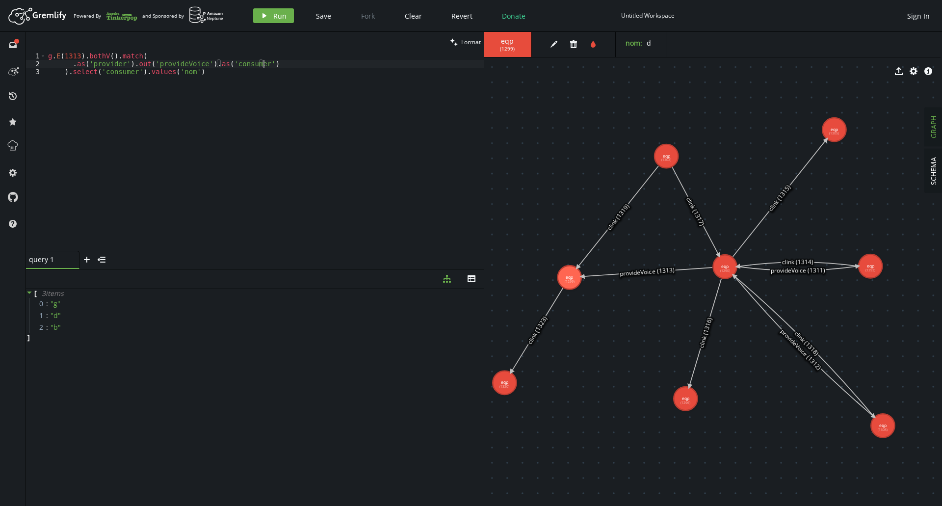
type textarea "__.as('provider').out('provideVoice').as('consumer'),"
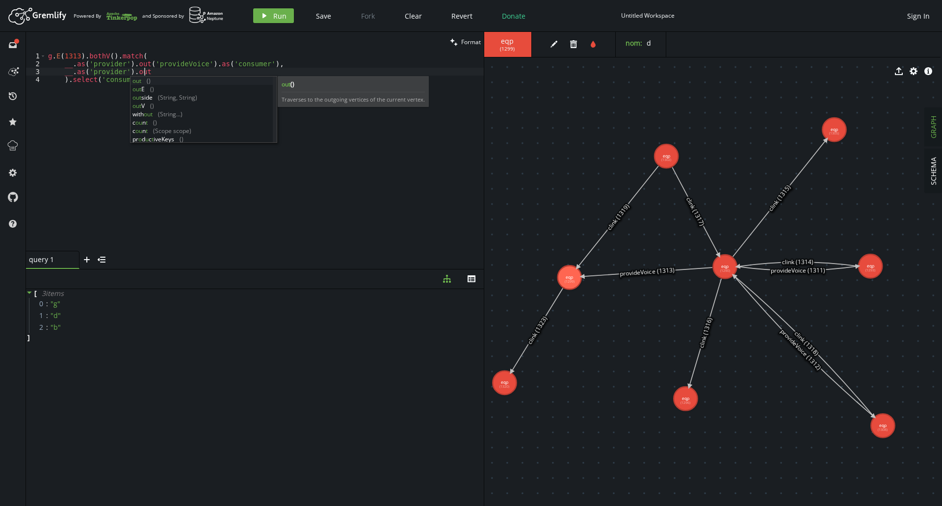
scroll to position [0, 96]
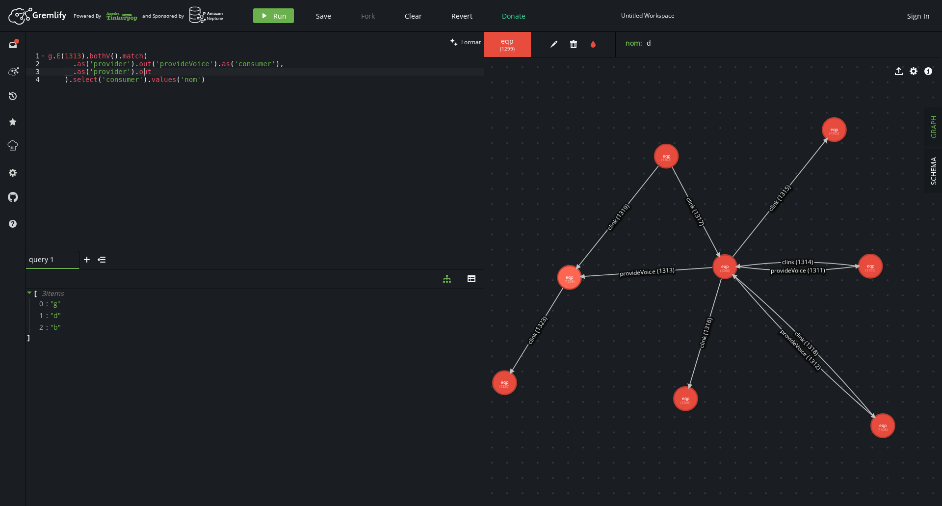
click at [152, 73] on div "g . E ( 1313 ) . bothV ( ) . match ( __ . as ( 'provider' ) . out ( 'provideVoi…" at bounding box center [265, 159] width 438 height 215
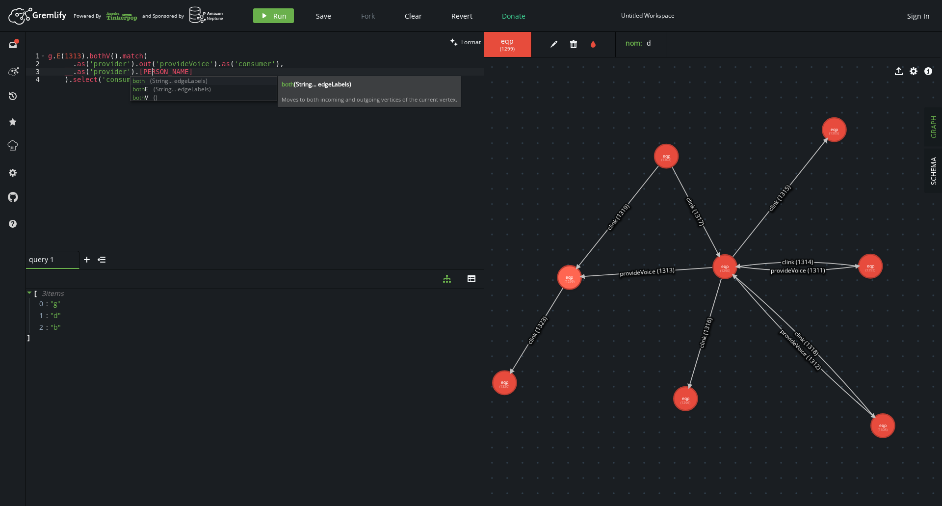
scroll to position [0, 103]
click at [196, 73] on div "g . E ( 1313 ) . bothV ( ) . match ( __ . as ( 'provider' ) . out ( 'provideVoi…" at bounding box center [265, 159] width 438 height 215
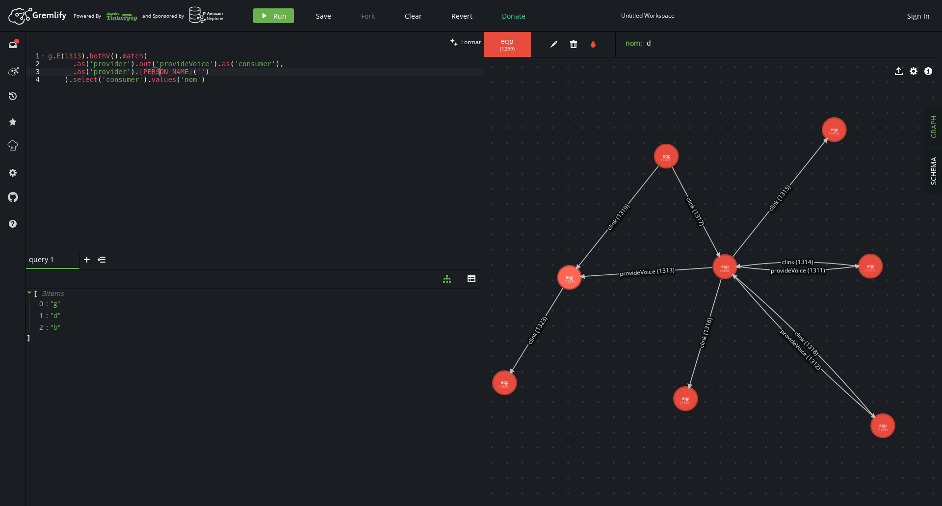
scroll to position [0, 111]
click at [160, 68] on div "g . E ( 1313 ) . bothV ( ) . match ( __ . as ( 'provider' ) . out ( 'provideVoi…" at bounding box center [265, 159] width 438 height 215
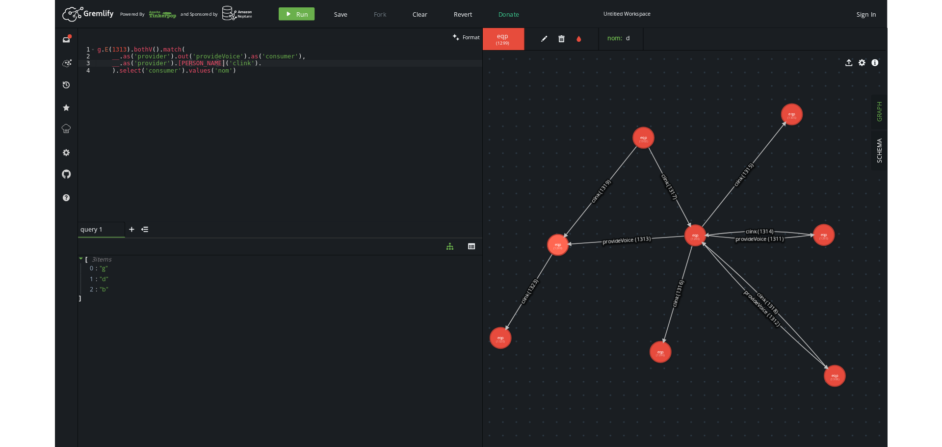
scroll to position [0, 142]
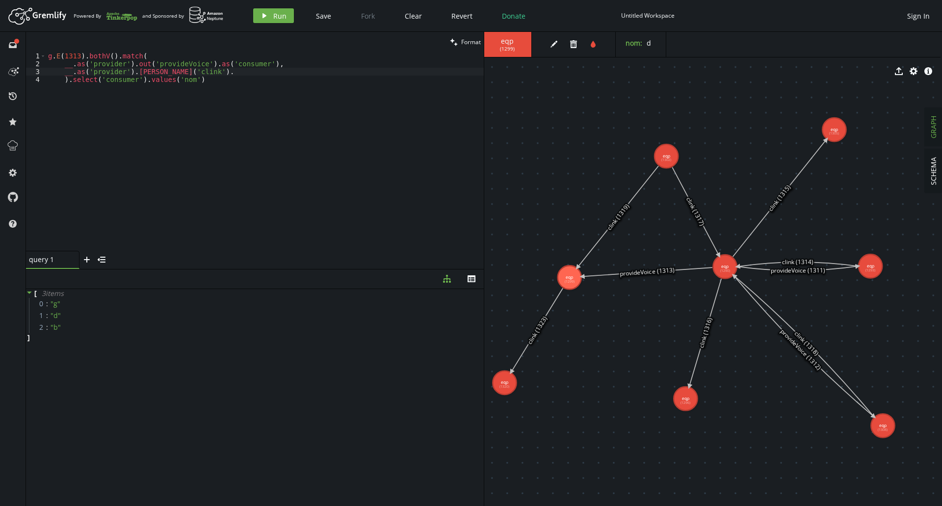
click at [409, 124] on div "g . E ( 1313 ) . bothV ( ) . match ( __ . as ( 'provider' ) . out ( 'provideVoi…" at bounding box center [265, 159] width 438 height 215
click at [408, 74] on div "g . E ( 1313 ) . bothV ( ) . match ( __ . as ( 'provider' ) . out ( 'provideVoi…" at bounding box center [265, 159] width 438 height 215
type textarea "__.as('provider').[PERSON_NAME]('[PERSON_NAME]')."
